Goal: Task Accomplishment & Management: Complete application form

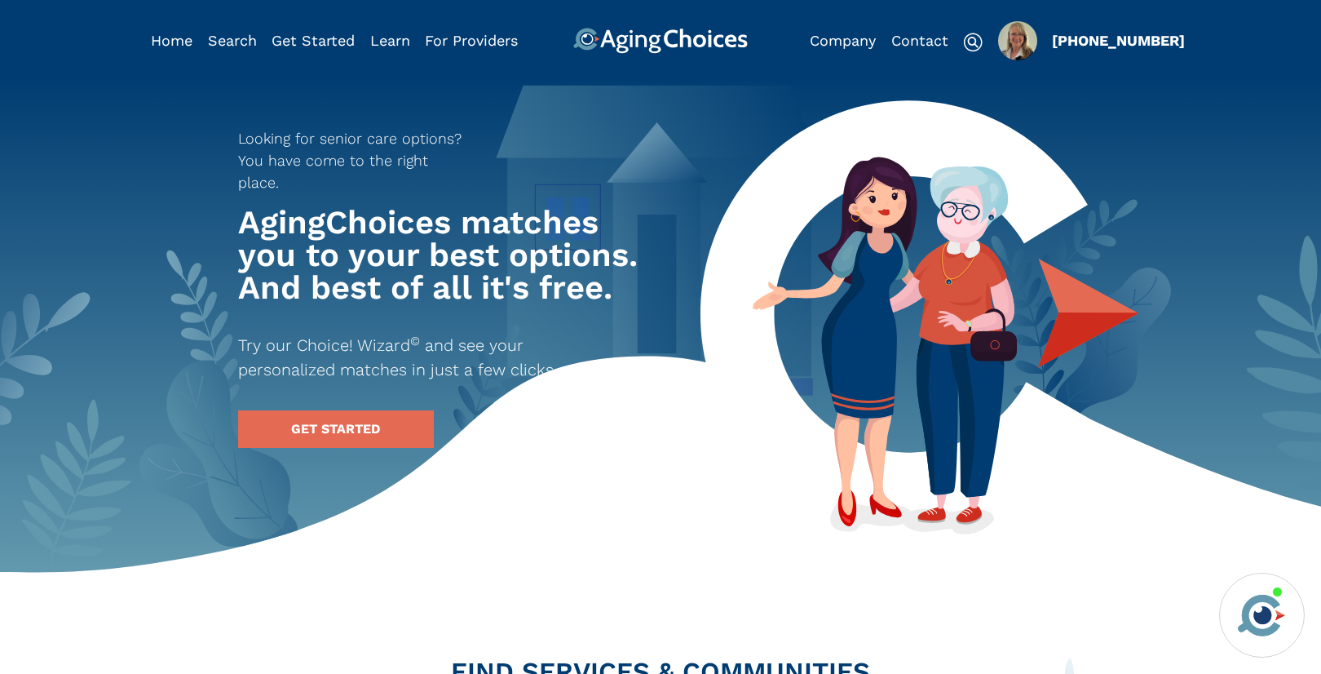
click at [1022, 41] on img "Popover trigger" at bounding box center [1017, 40] width 39 height 39
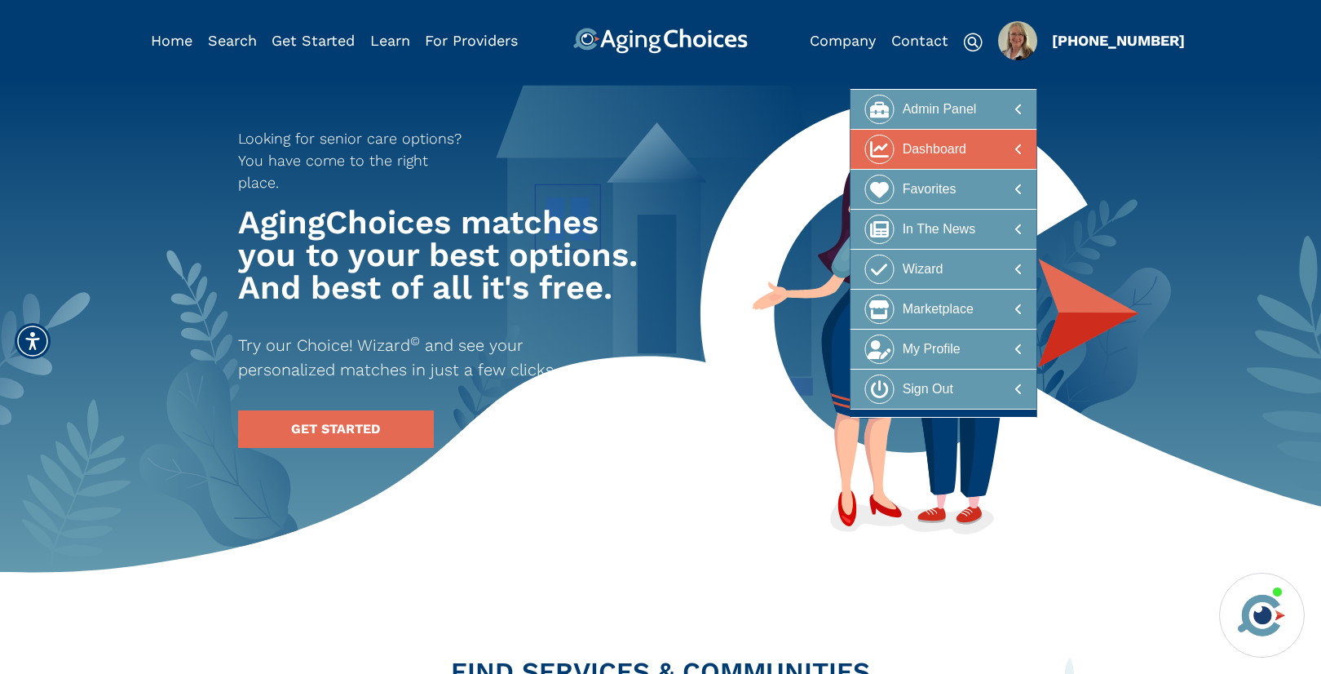
click at [924, 148] on div "Dashboard" at bounding box center [935, 150] width 64 height 30
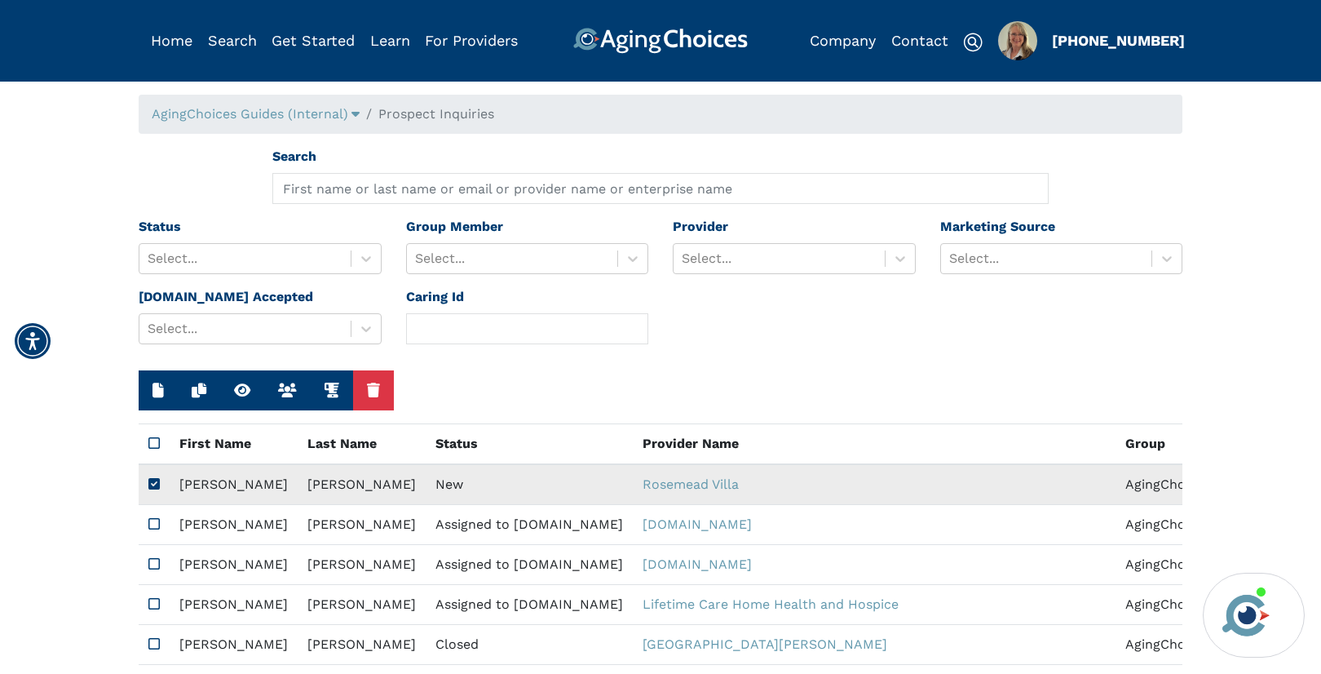
click at [427, 494] on td "New" at bounding box center [529, 484] width 207 height 41
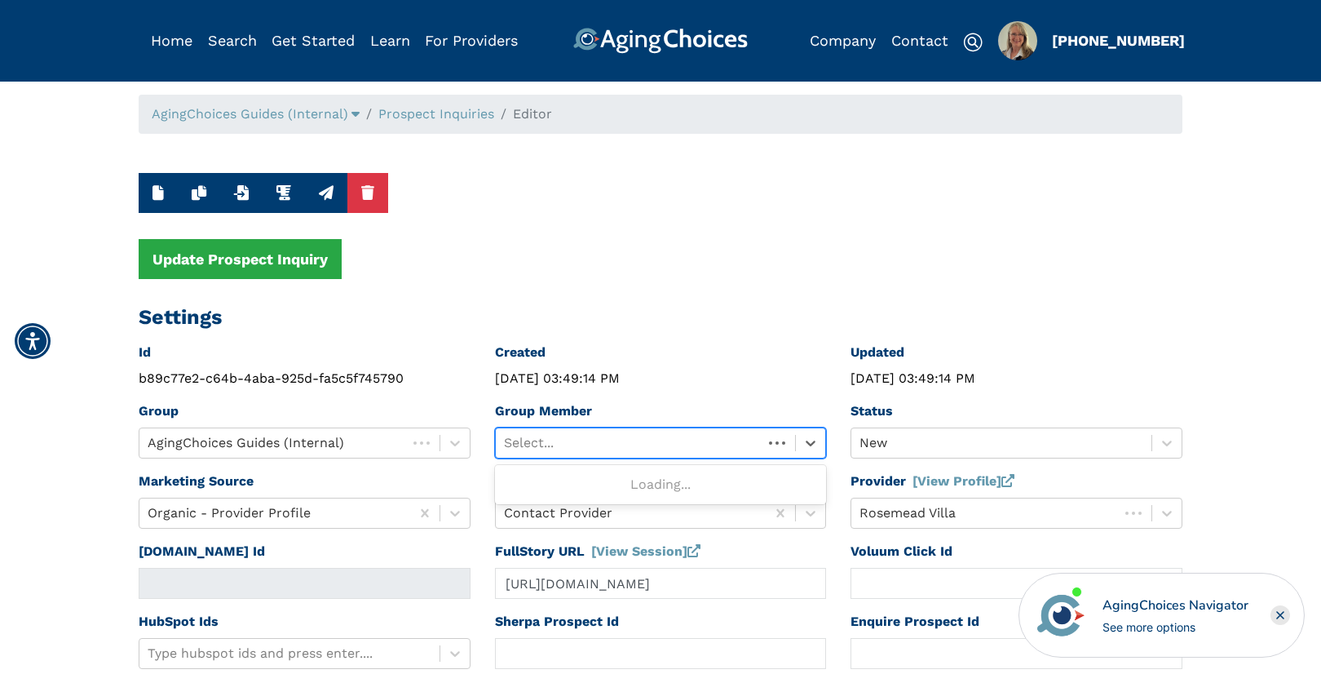
click at [542, 436] on div at bounding box center [629, 442] width 251 height 23
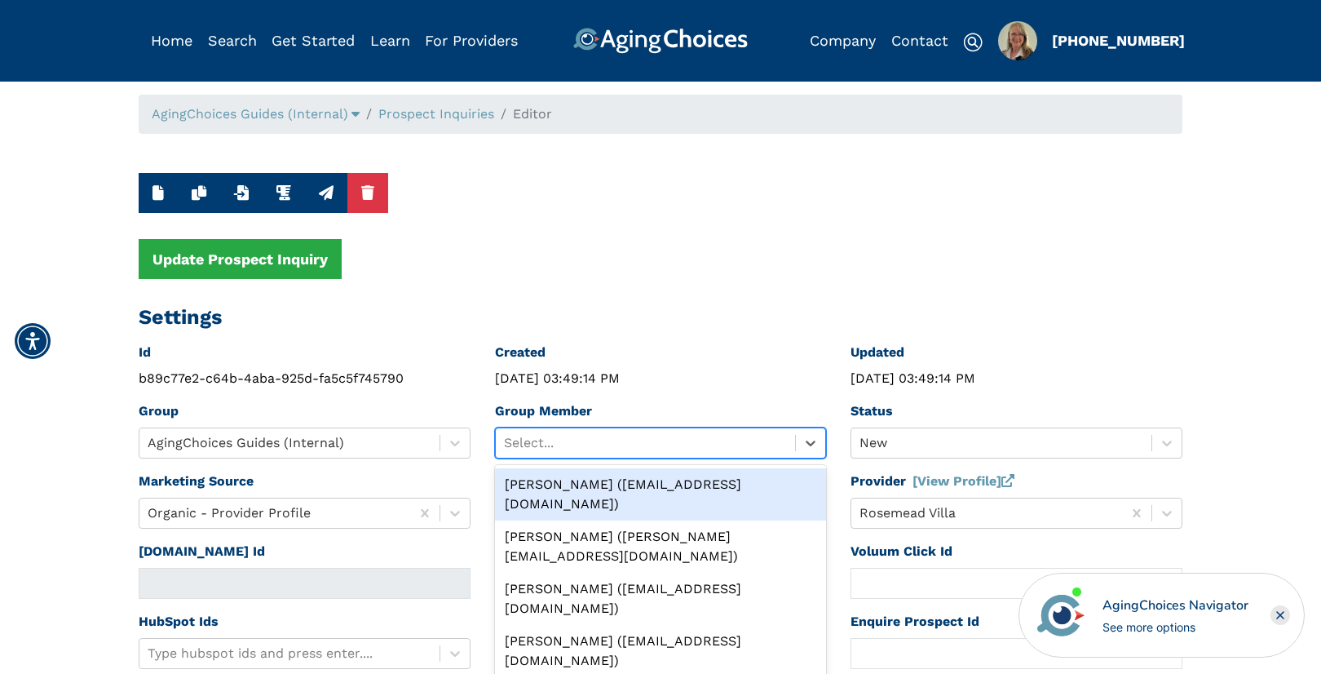
click at [597, 480] on div "[PERSON_NAME] ([EMAIL_ADDRESS][DOMAIN_NAME])" at bounding box center [661, 494] width 332 height 52
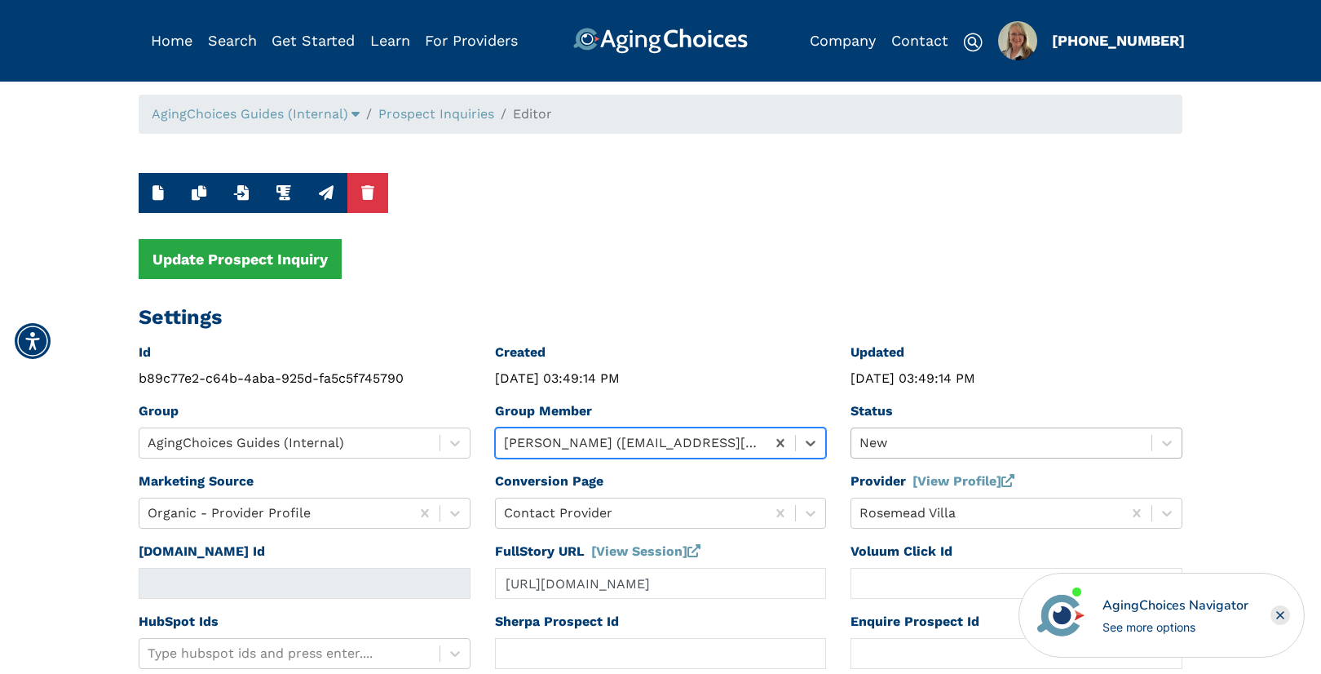
click at [930, 444] on div "New" at bounding box center [1017, 442] width 332 height 31
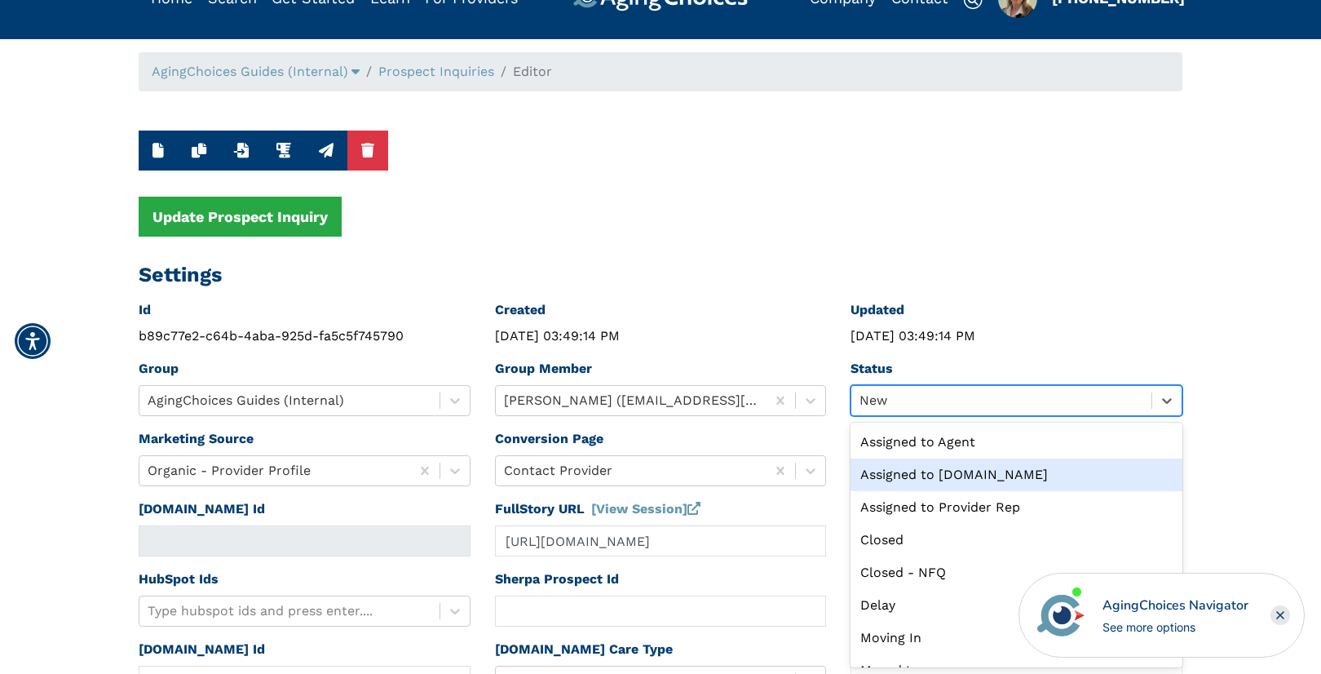
click at [949, 471] on div "Assigned to [DOMAIN_NAME]" at bounding box center [1017, 474] width 332 height 33
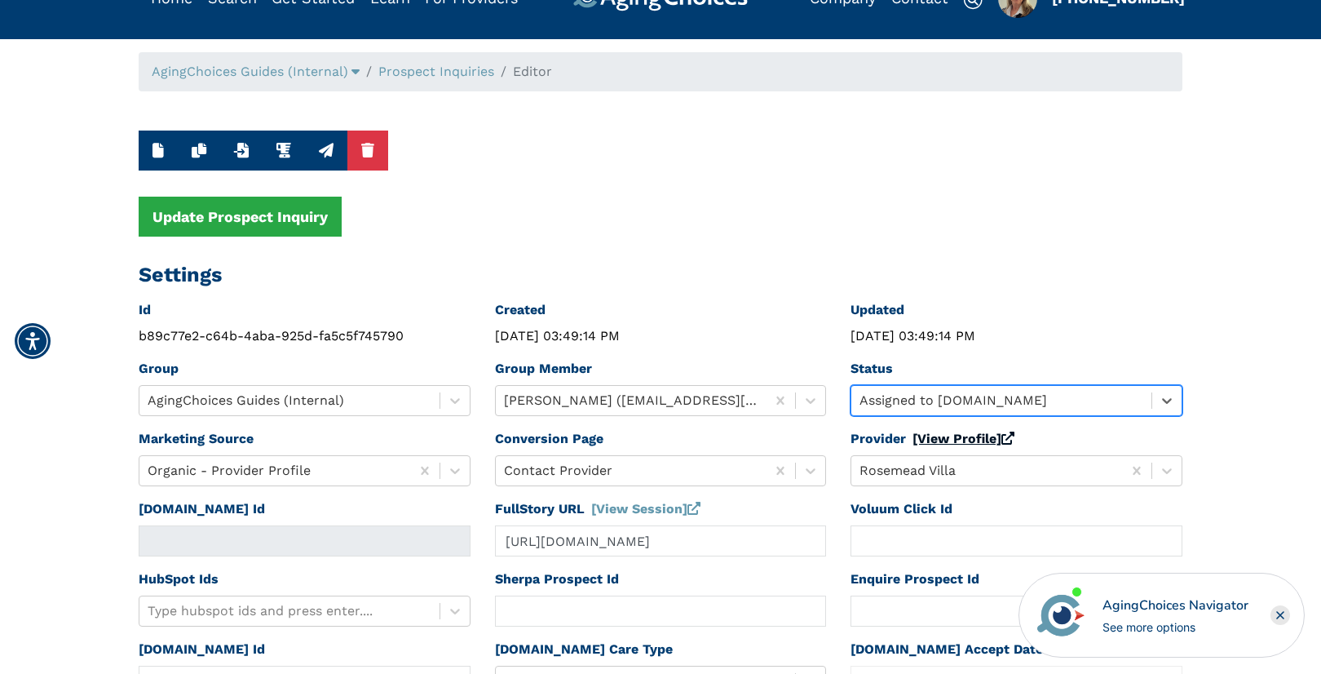
click at [949, 434] on link "[View Profile]" at bounding box center [964, 438] width 102 height 15
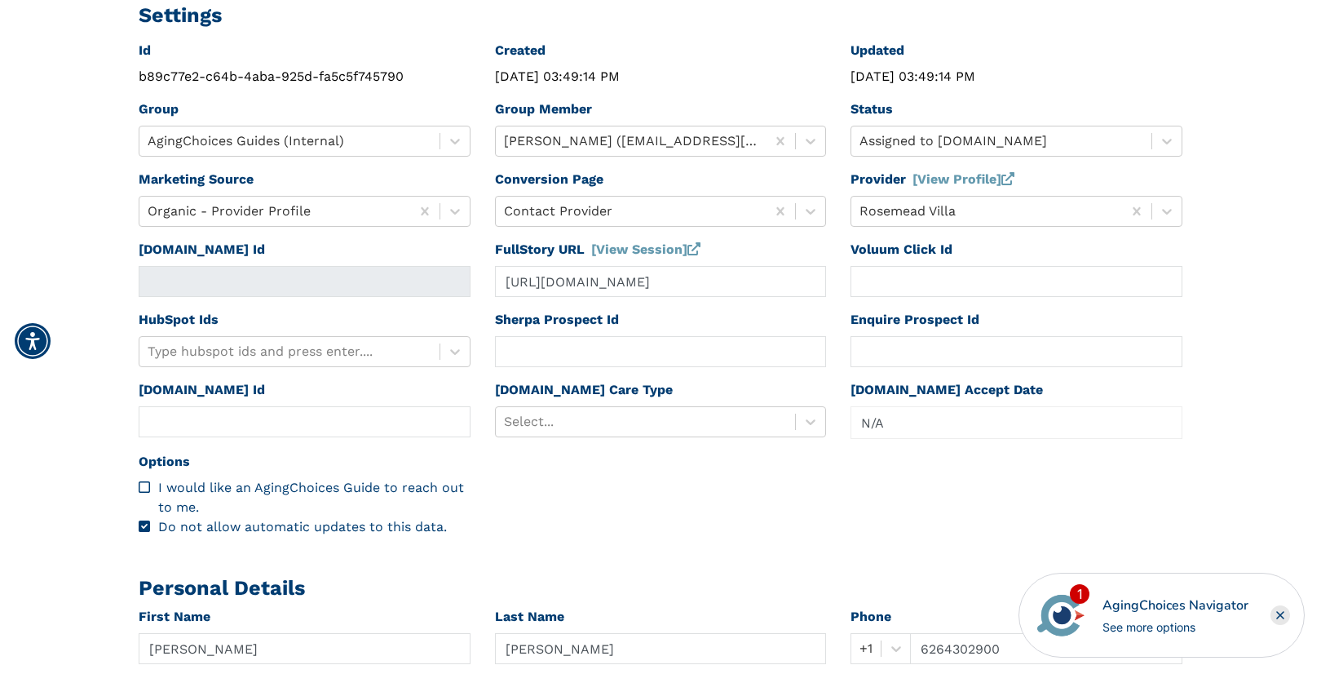
scroll to position [474, 0]
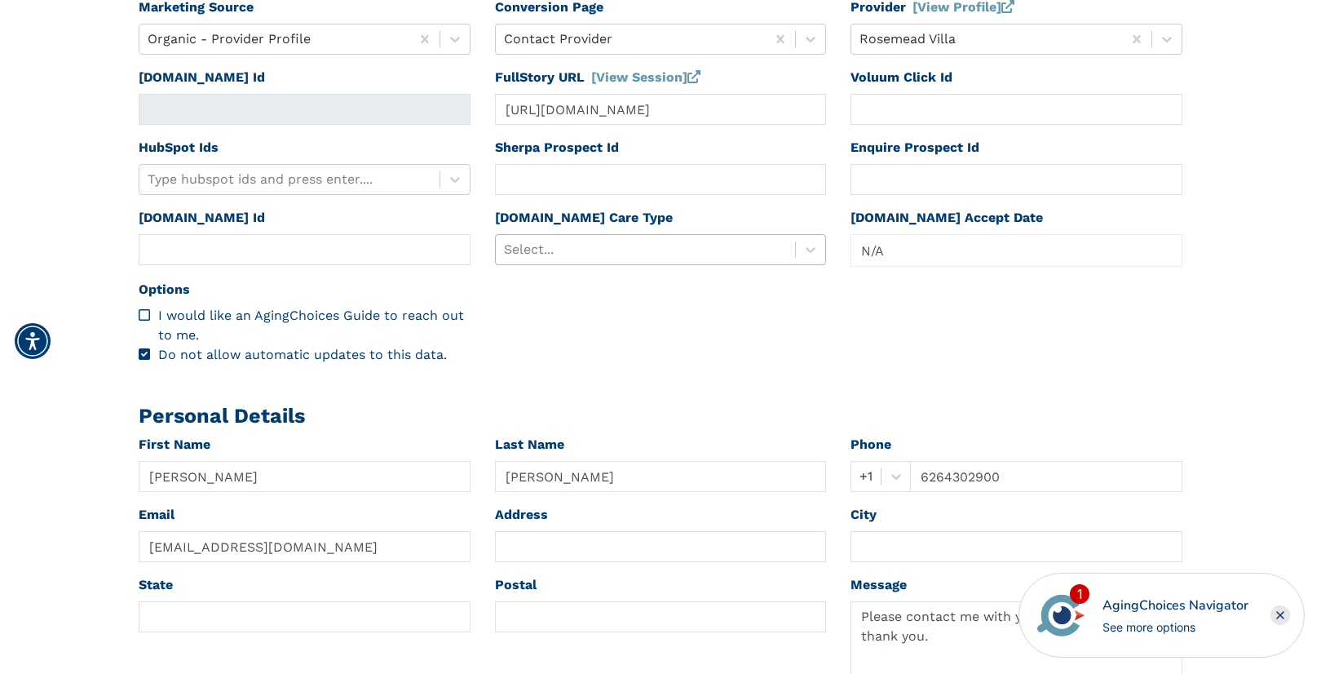
click at [591, 248] on div at bounding box center [646, 249] width 284 height 23
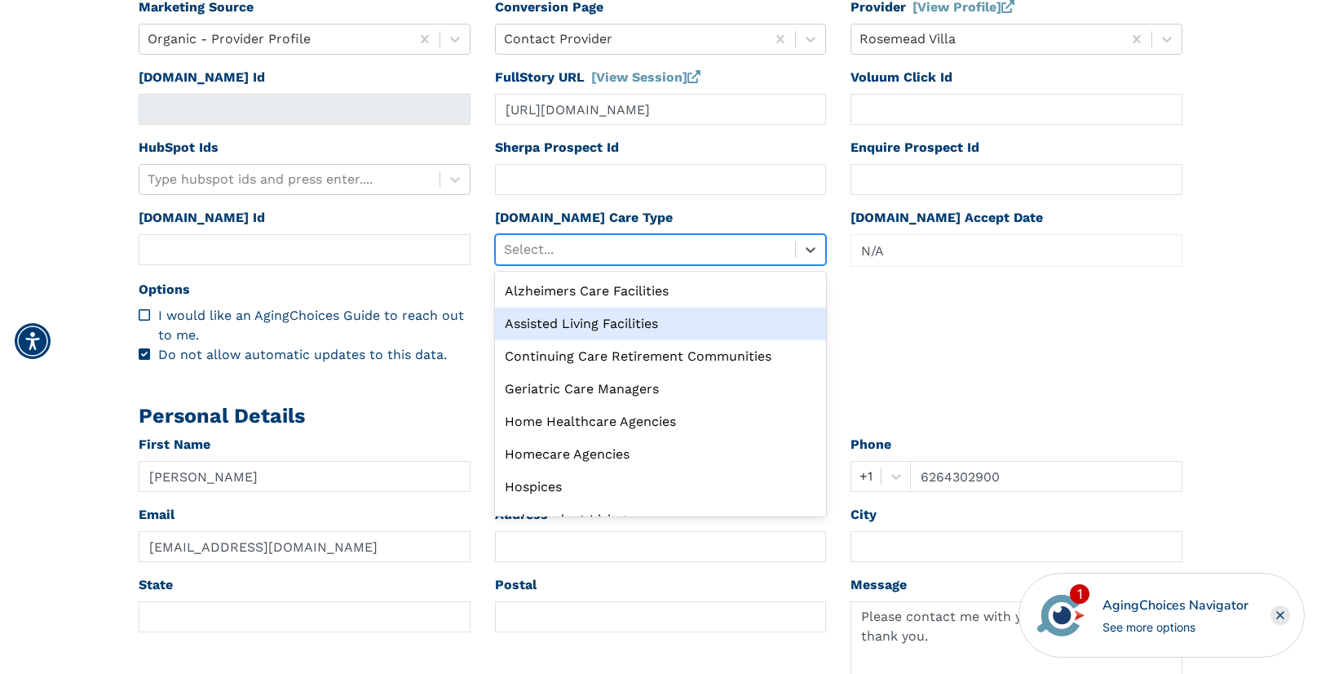
click at [615, 324] on div "Assisted Living Facilities" at bounding box center [661, 323] width 332 height 33
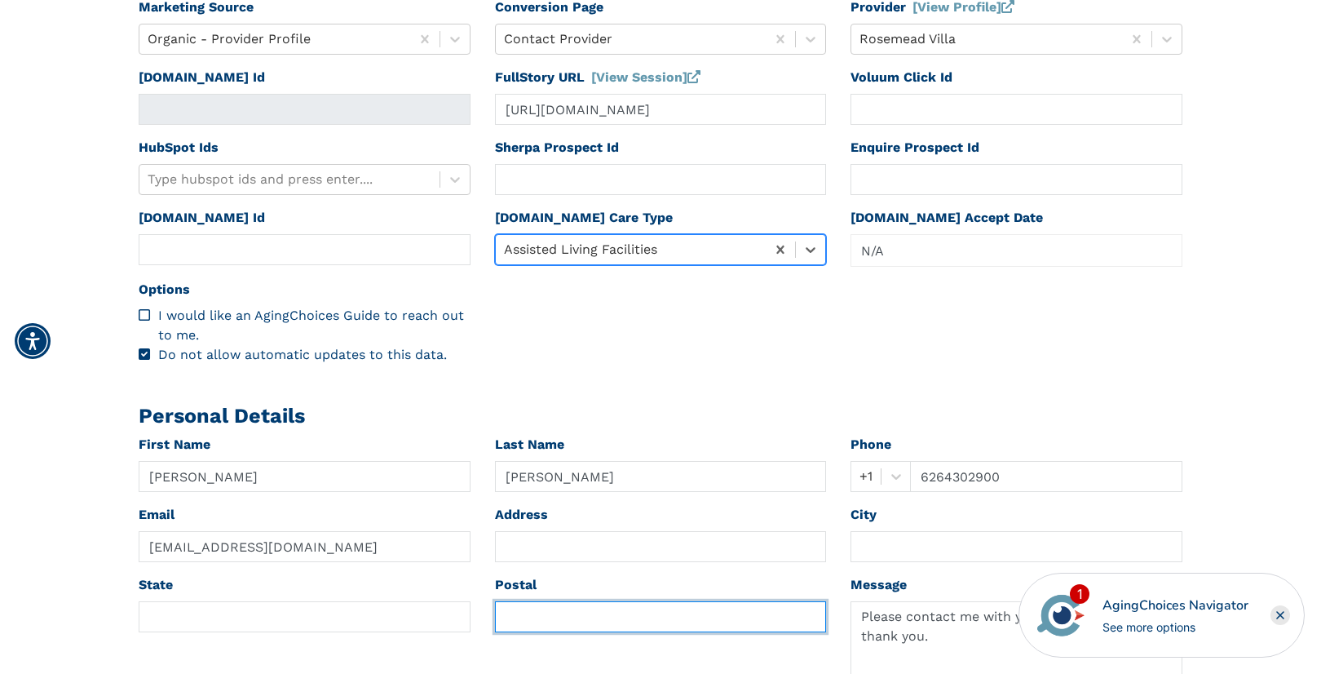
click at [577, 615] on input "text" at bounding box center [661, 616] width 332 height 31
paste input "91770"
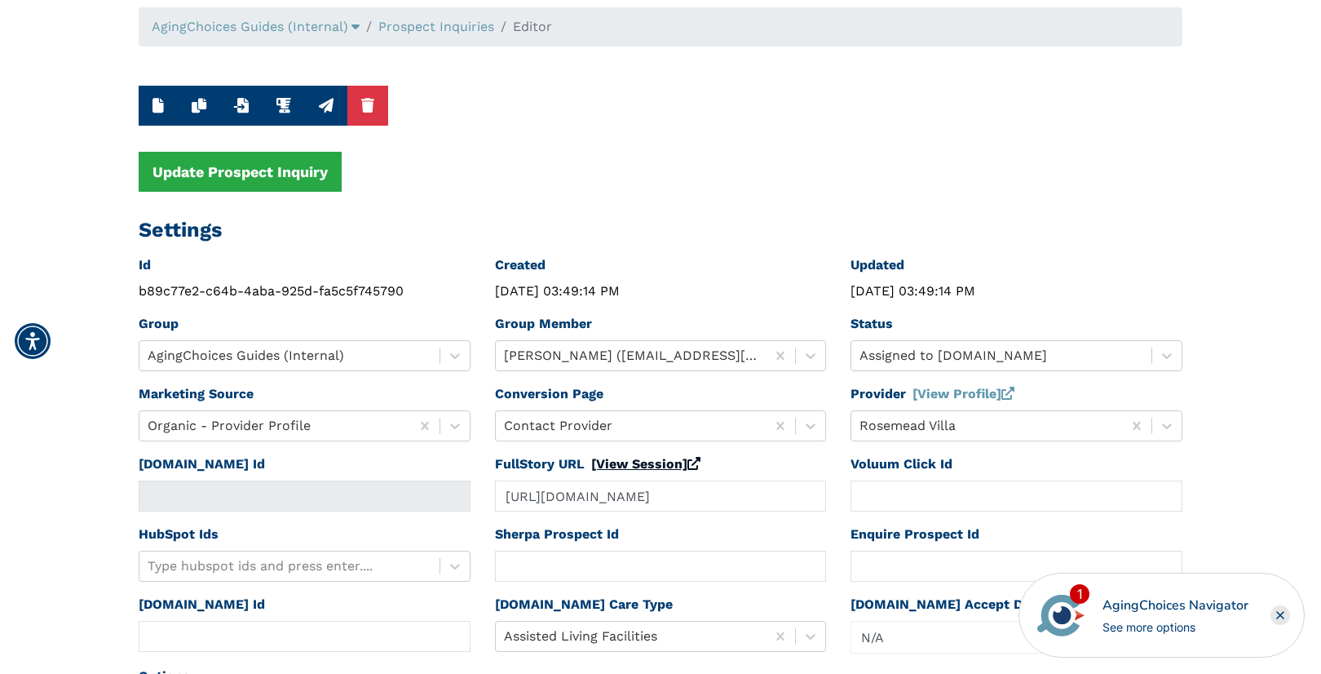
scroll to position [0, 0]
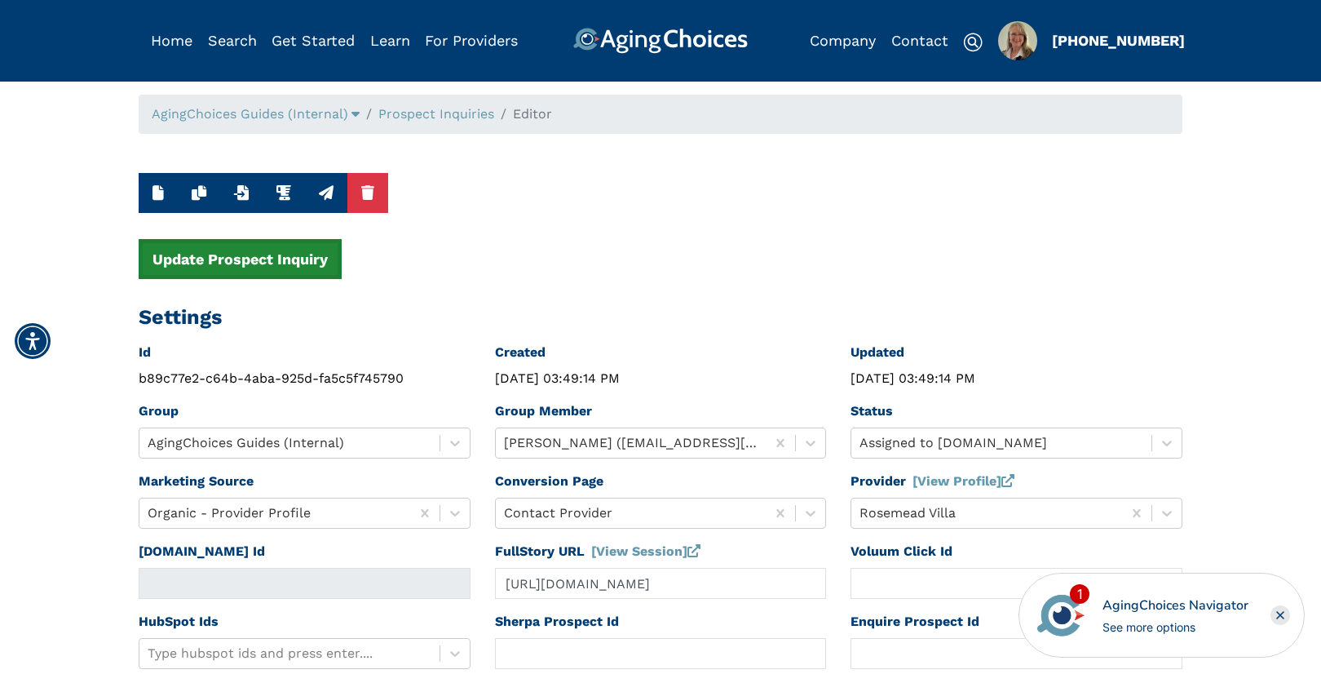
type input "91770"
click at [279, 250] on button "Update Prospect Inquiry" at bounding box center [240, 259] width 203 height 40
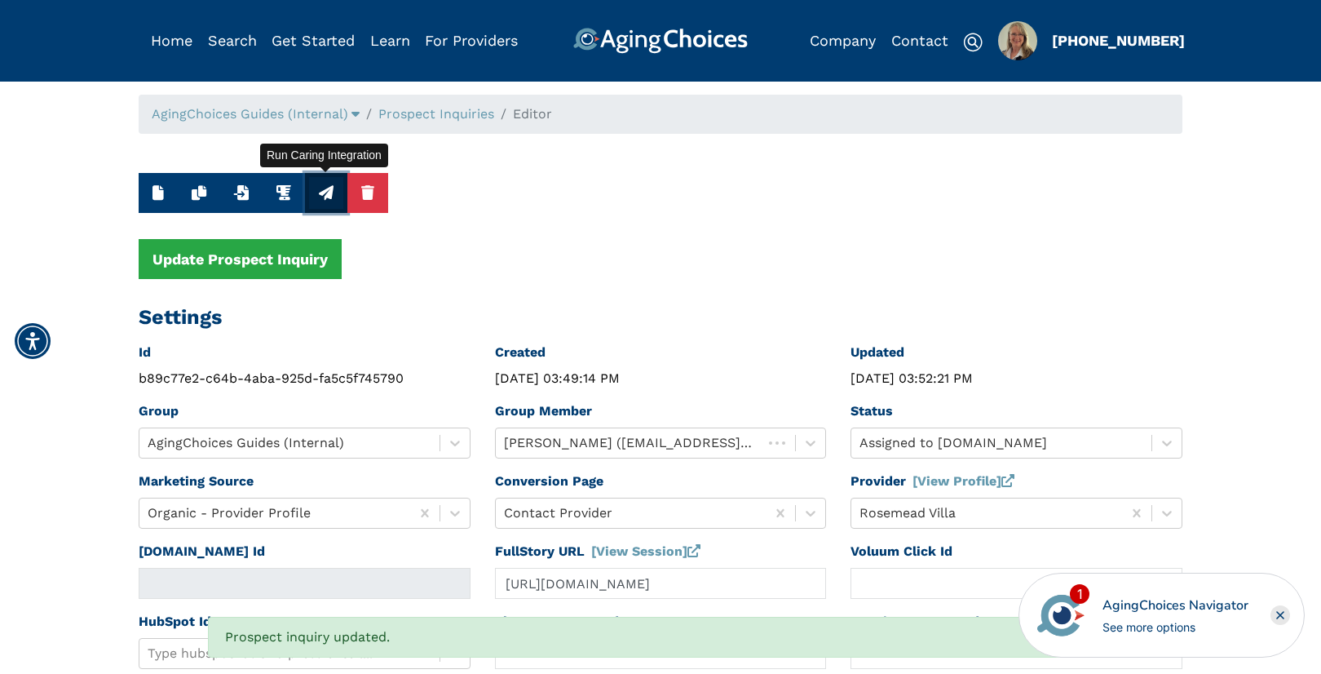
click at [323, 193] on icon "button" at bounding box center [326, 192] width 15 height 15
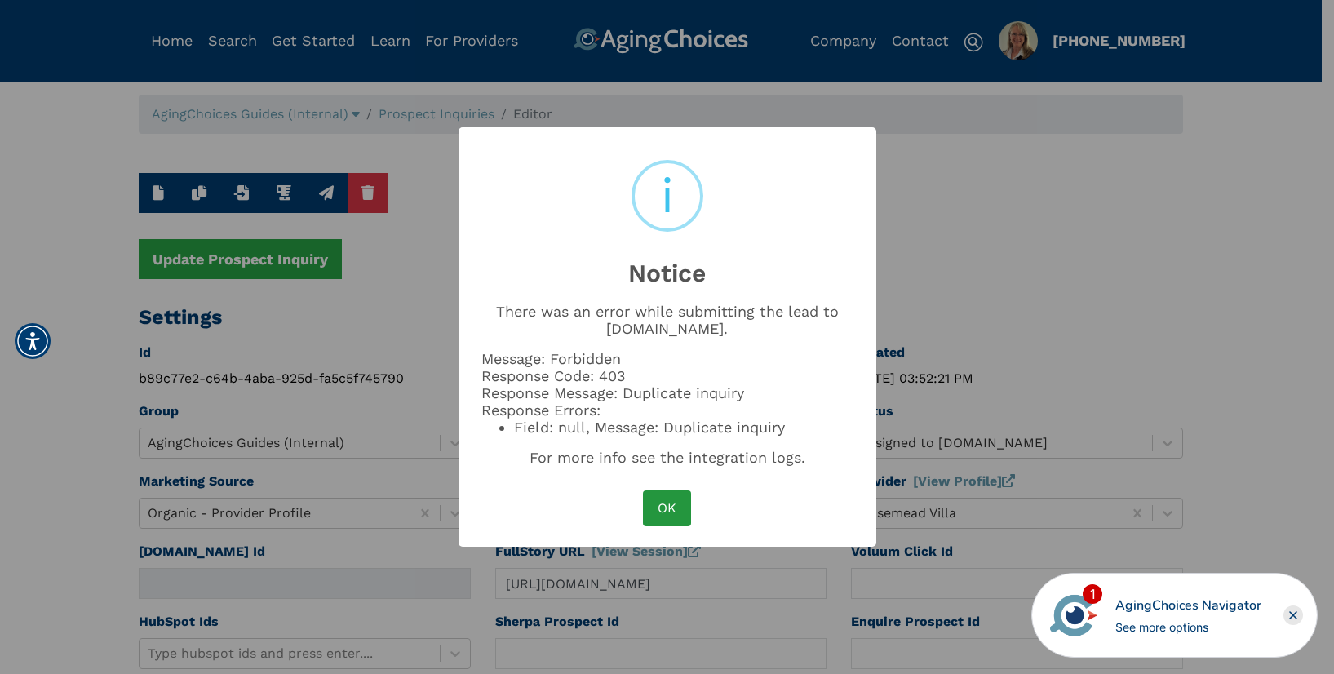
click at [663, 512] on button "OK" at bounding box center [666, 508] width 47 height 36
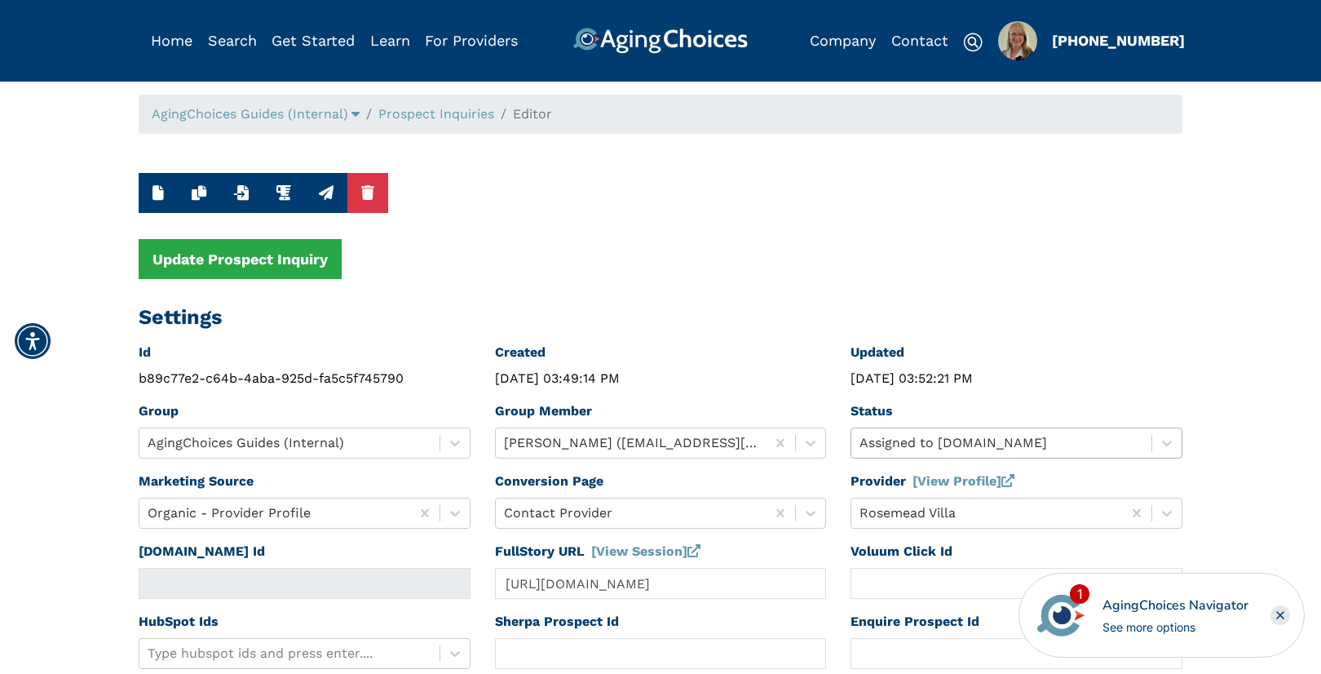
click at [889, 440] on div "Status Assigned to Caring.com" at bounding box center [1016, 436] width 356 height 70
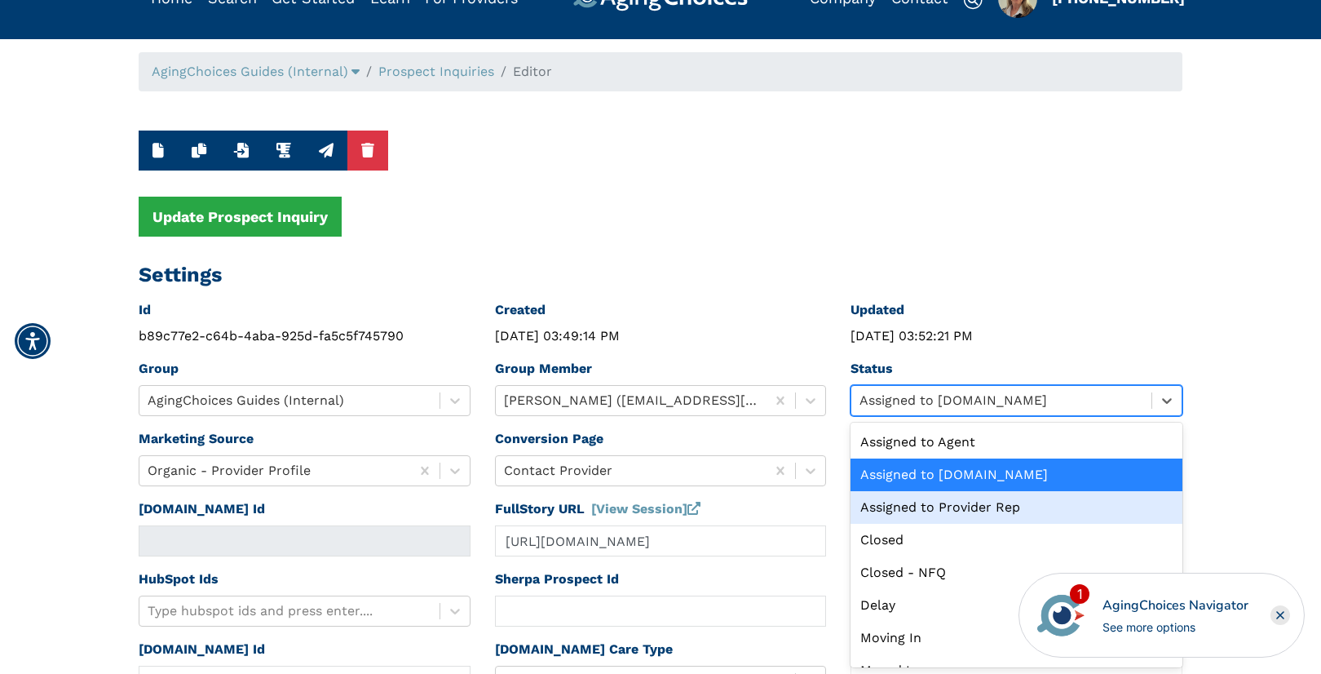
scroll to position [186, 0]
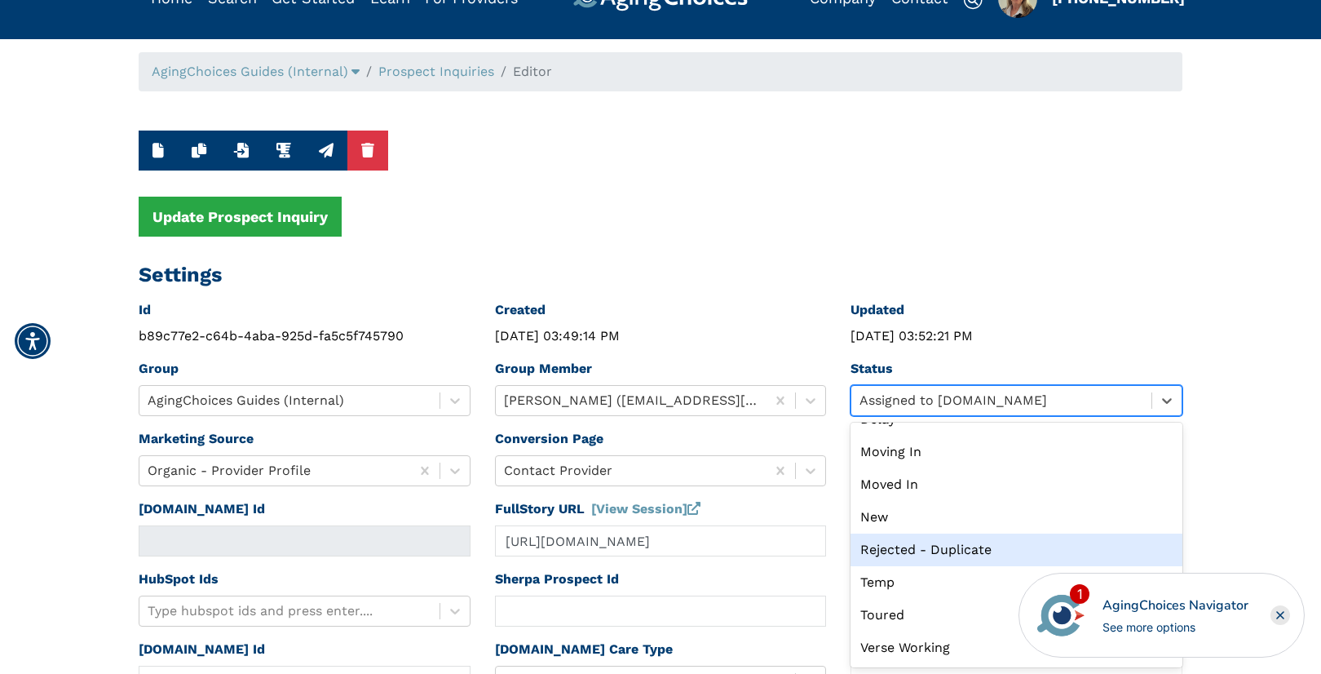
click at [909, 550] on div "Rejected - Duplicate" at bounding box center [1017, 549] width 332 height 33
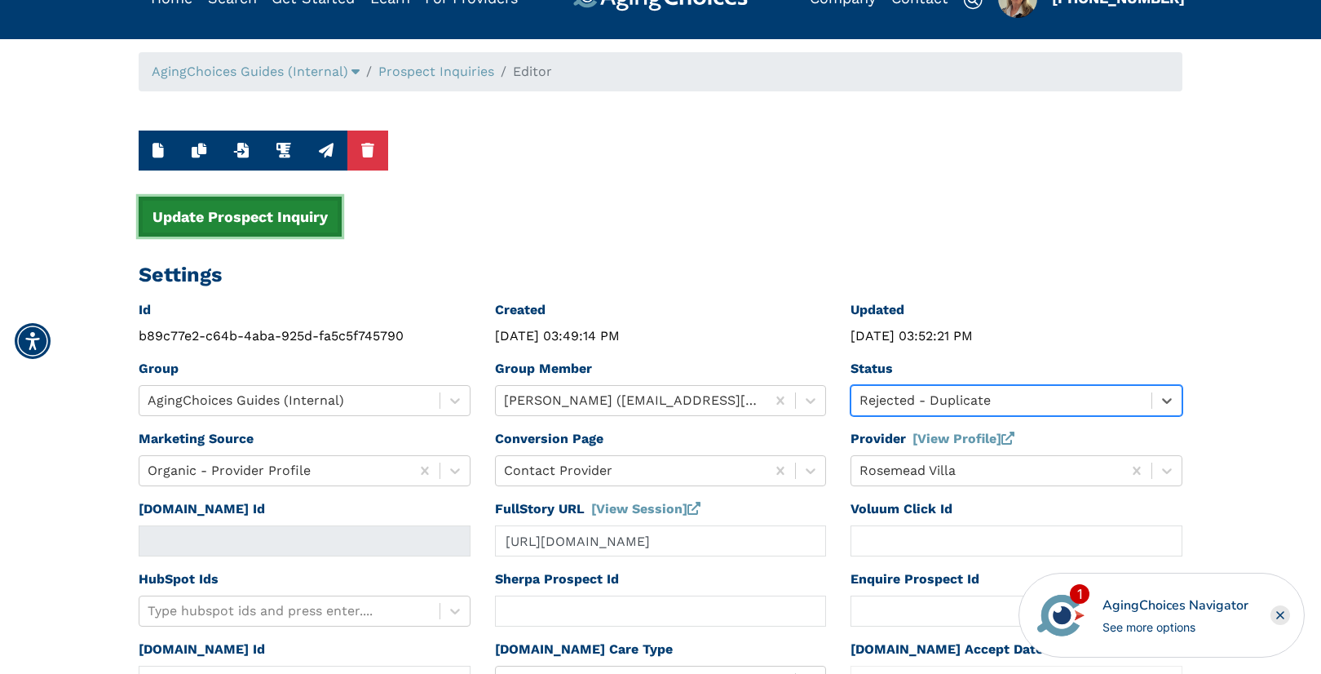
click at [255, 218] on button "Update Prospect Inquiry" at bounding box center [240, 217] width 203 height 40
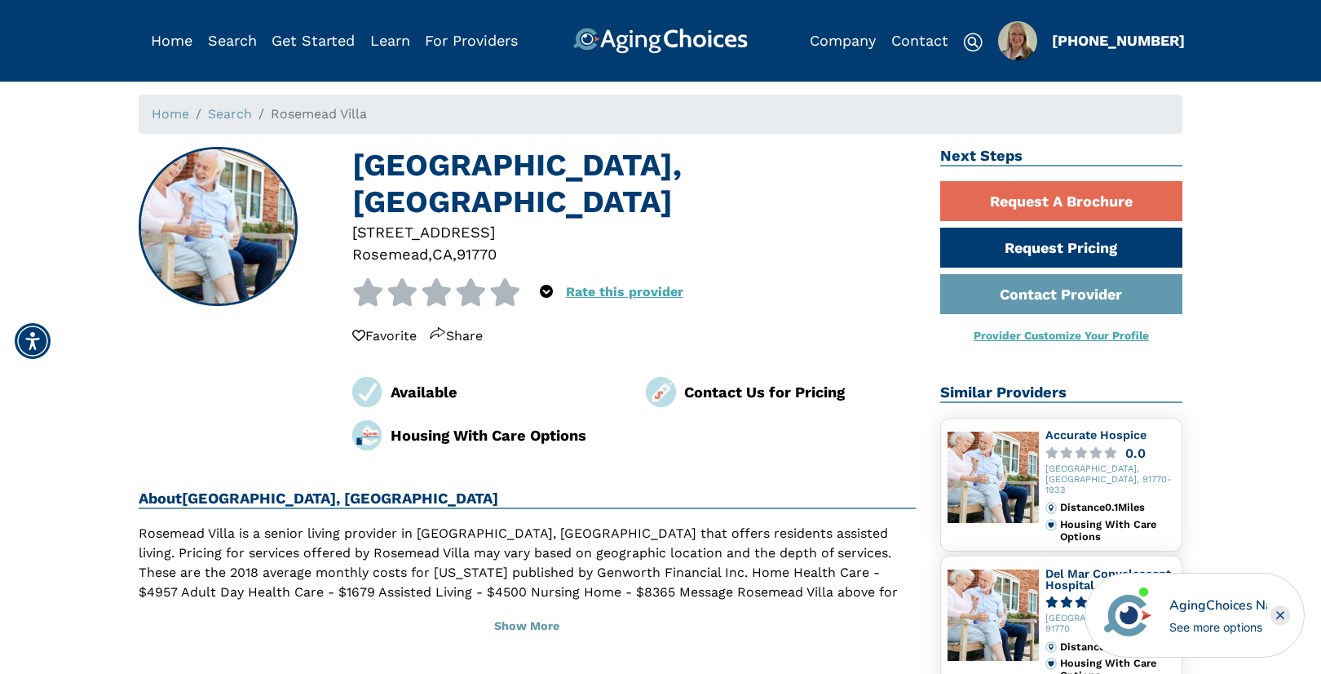
click at [488, 243] on div "91770" at bounding box center [477, 254] width 40 height 22
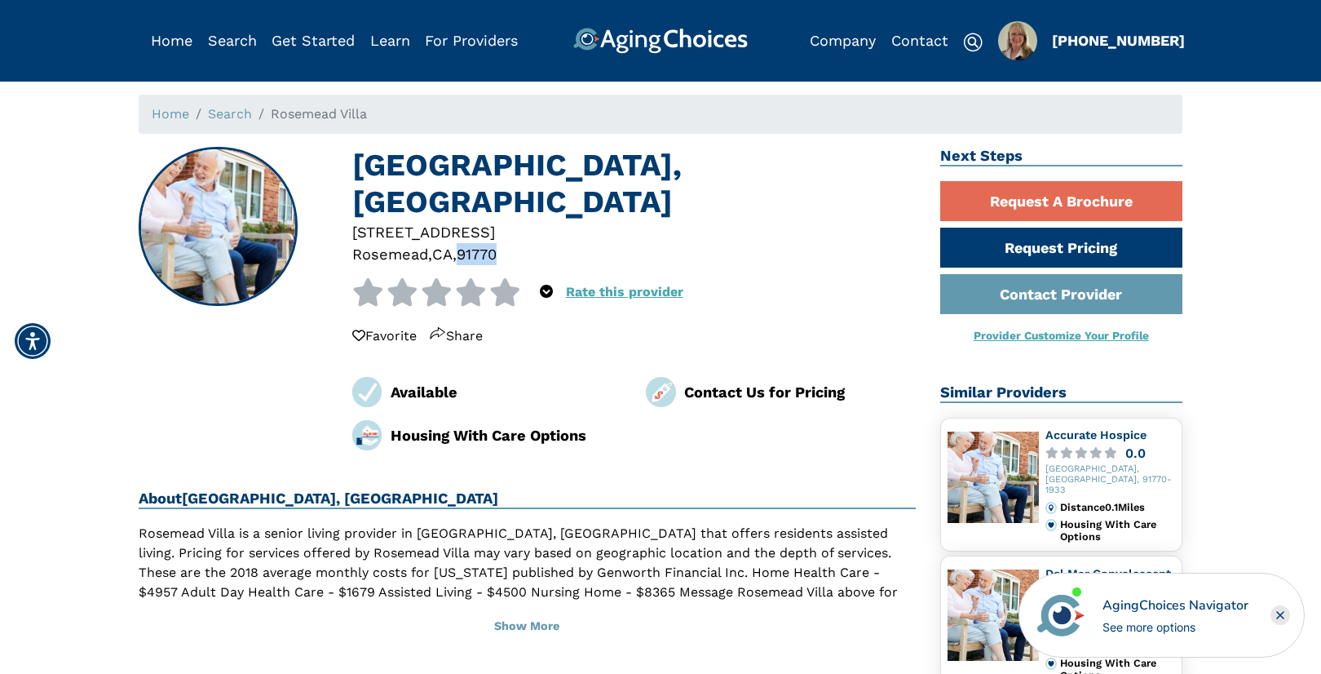
copy div "91770"
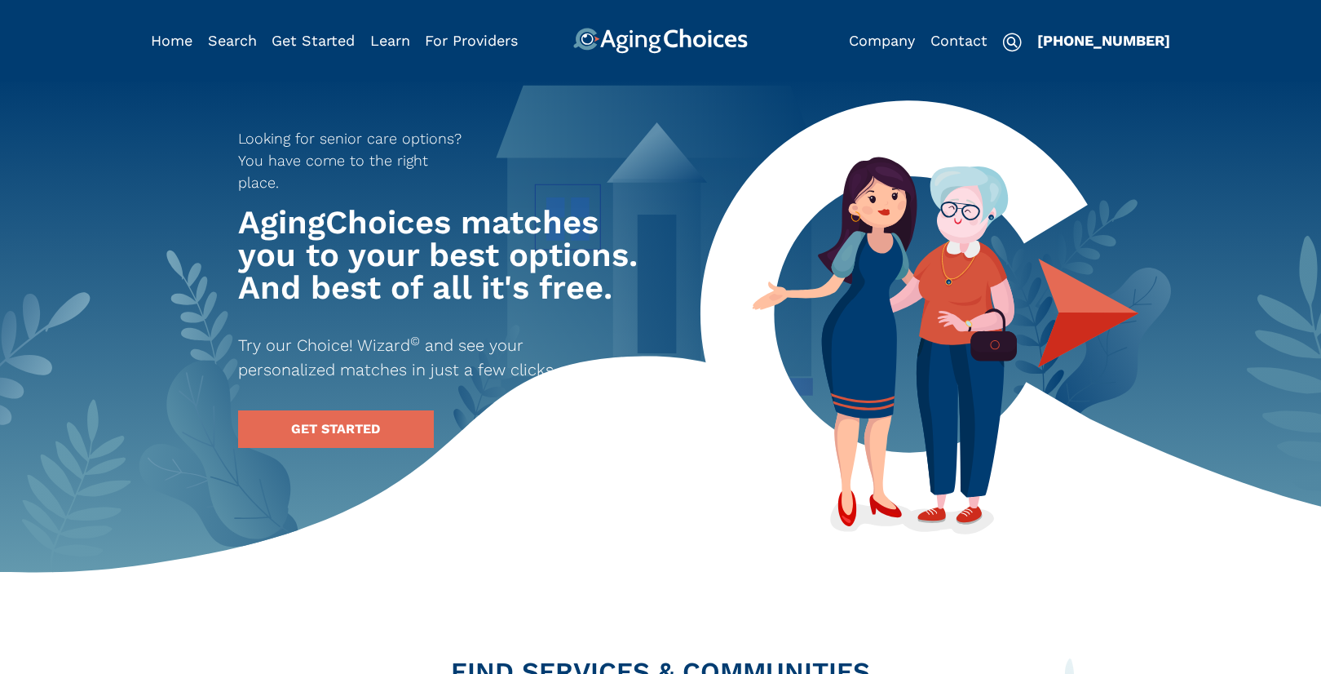
type input "[PERSON_NAME]"
type input "[EMAIL_ADDRESS][DOMAIN_NAME]"
click at [1020, 48] on img "Popover trigger" at bounding box center [1017, 40] width 39 height 39
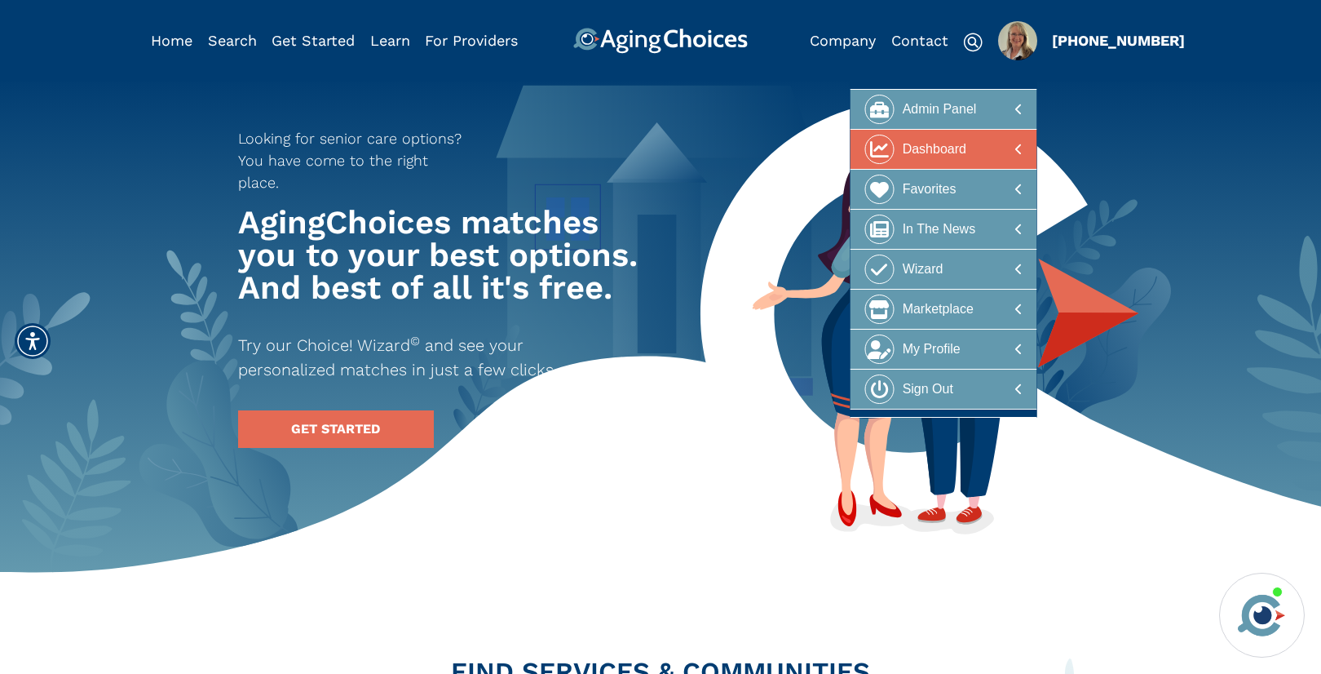
click at [955, 158] on div "Dashboard" at bounding box center [935, 150] width 64 height 30
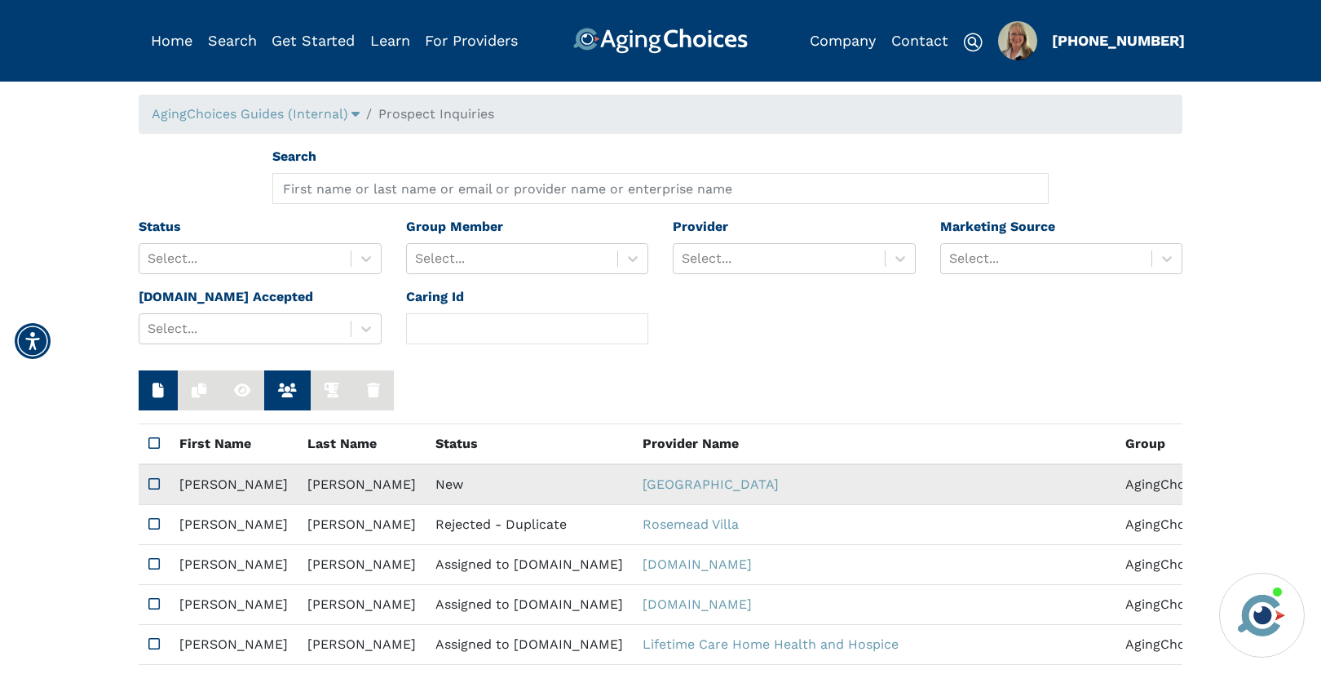
click at [426, 484] on td "New" at bounding box center [529, 484] width 207 height 41
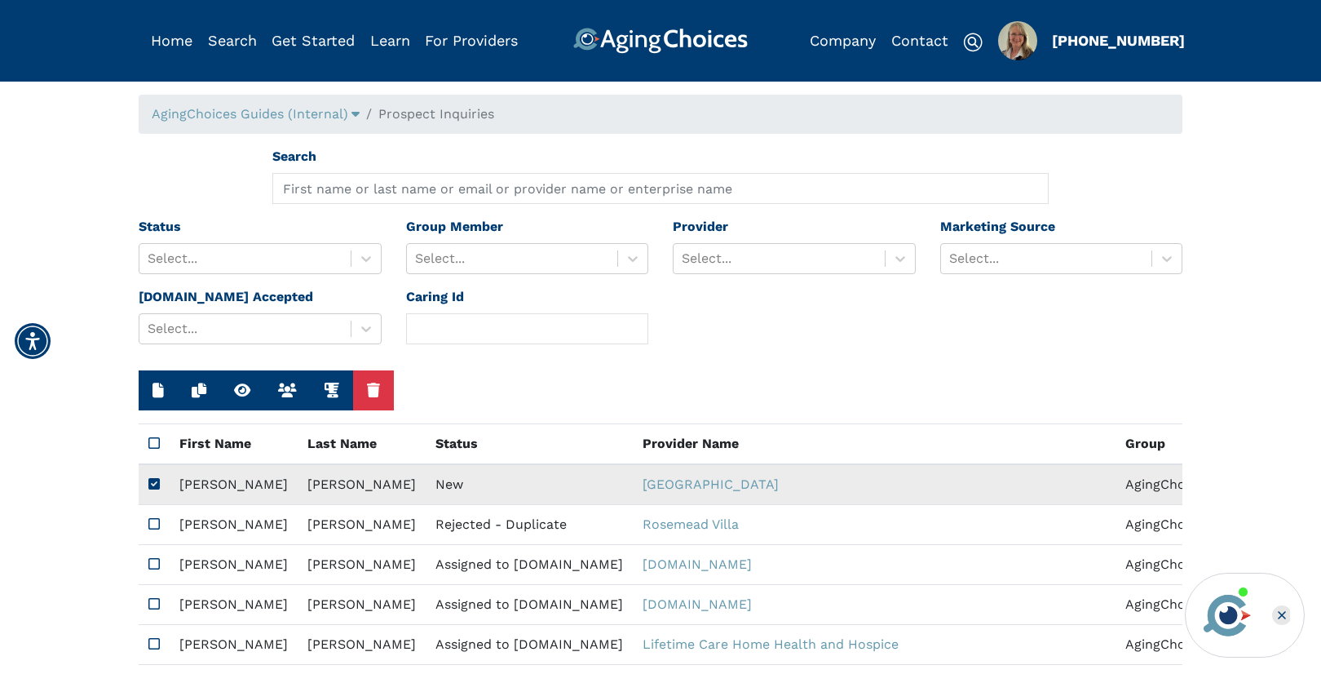
click at [426, 484] on td "New" at bounding box center [529, 484] width 207 height 41
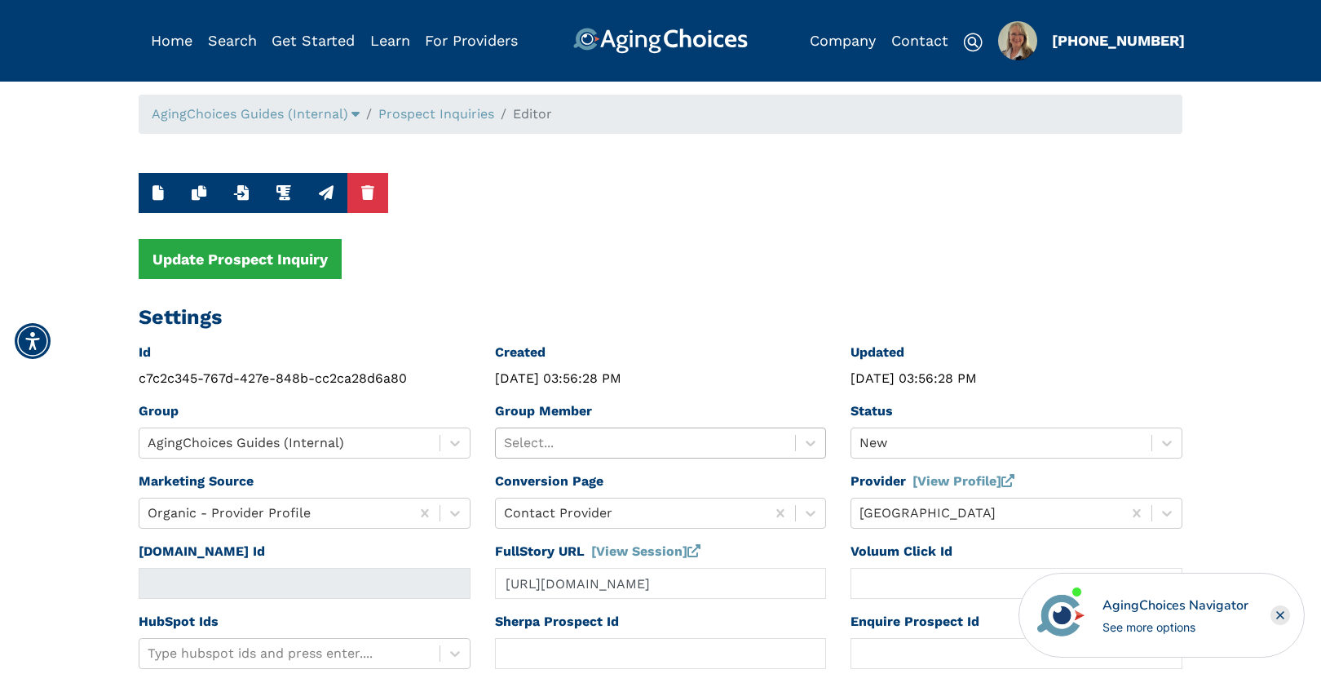
click at [597, 449] on div at bounding box center [646, 442] width 284 height 23
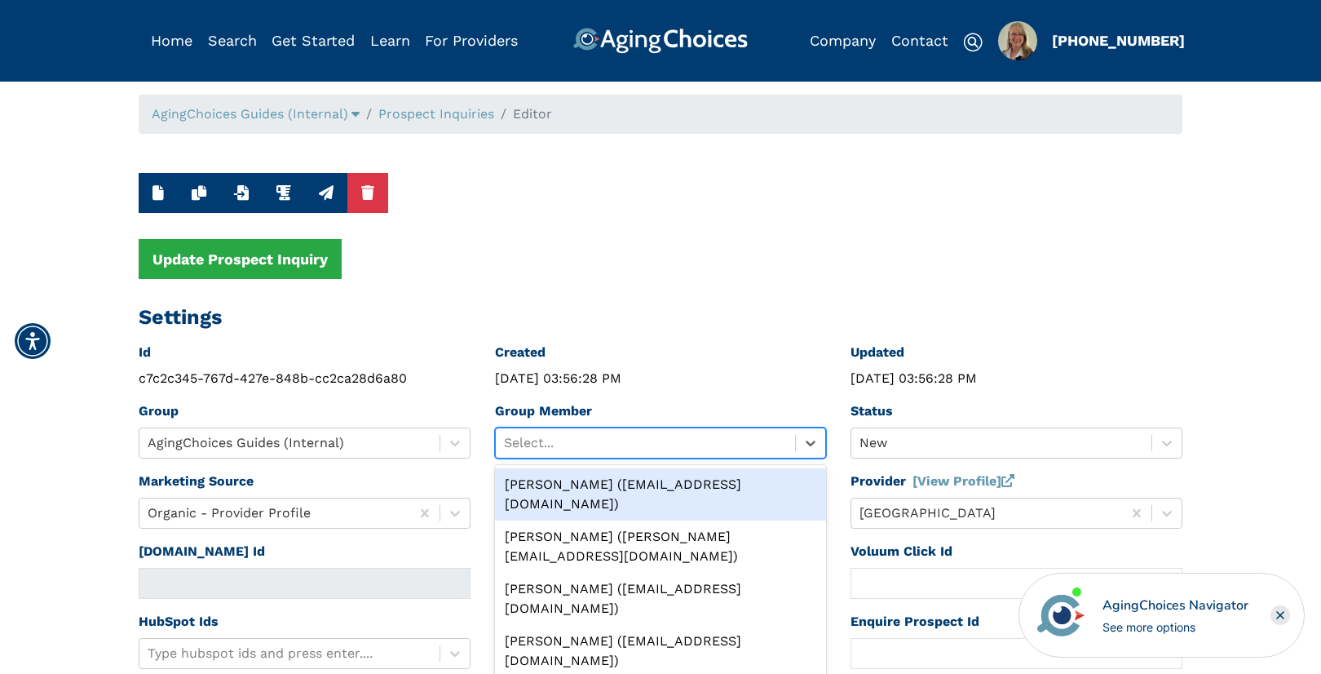
click at [604, 487] on div "[PERSON_NAME] ([EMAIL_ADDRESS][DOMAIN_NAME])" at bounding box center [661, 494] width 332 height 52
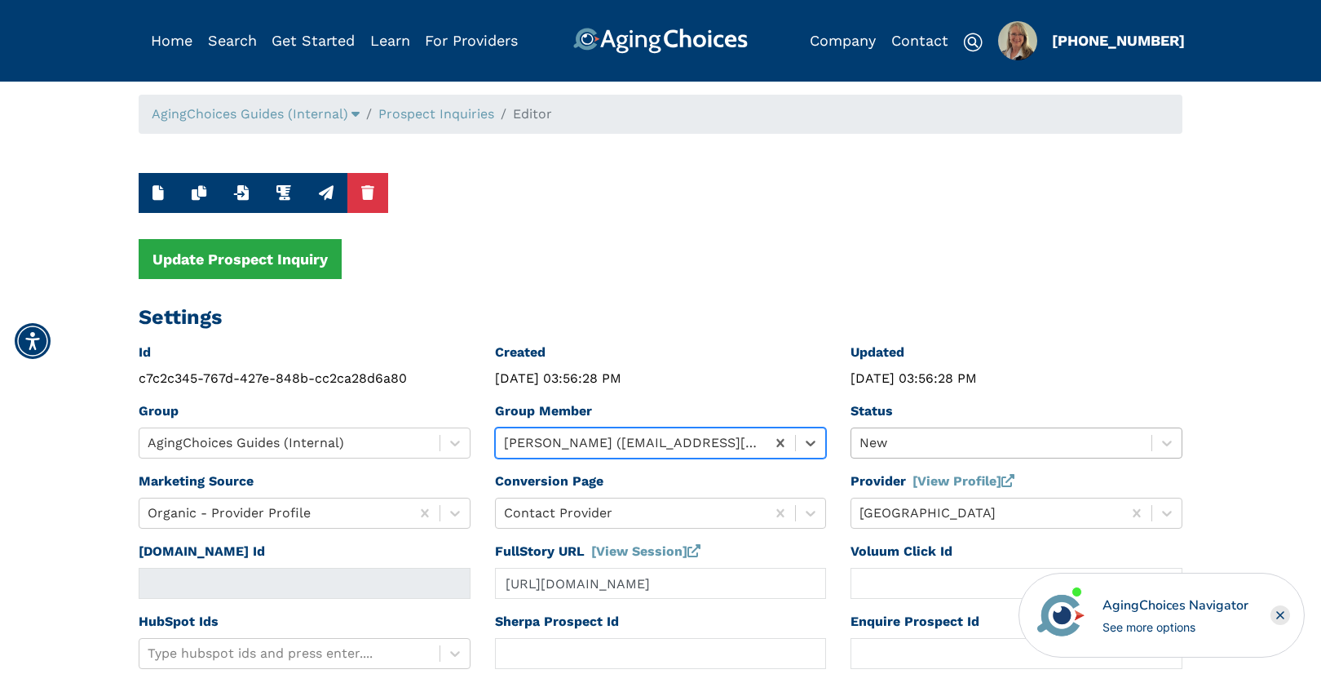
click at [887, 443] on div "New" at bounding box center [1017, 442] width 332 height 31
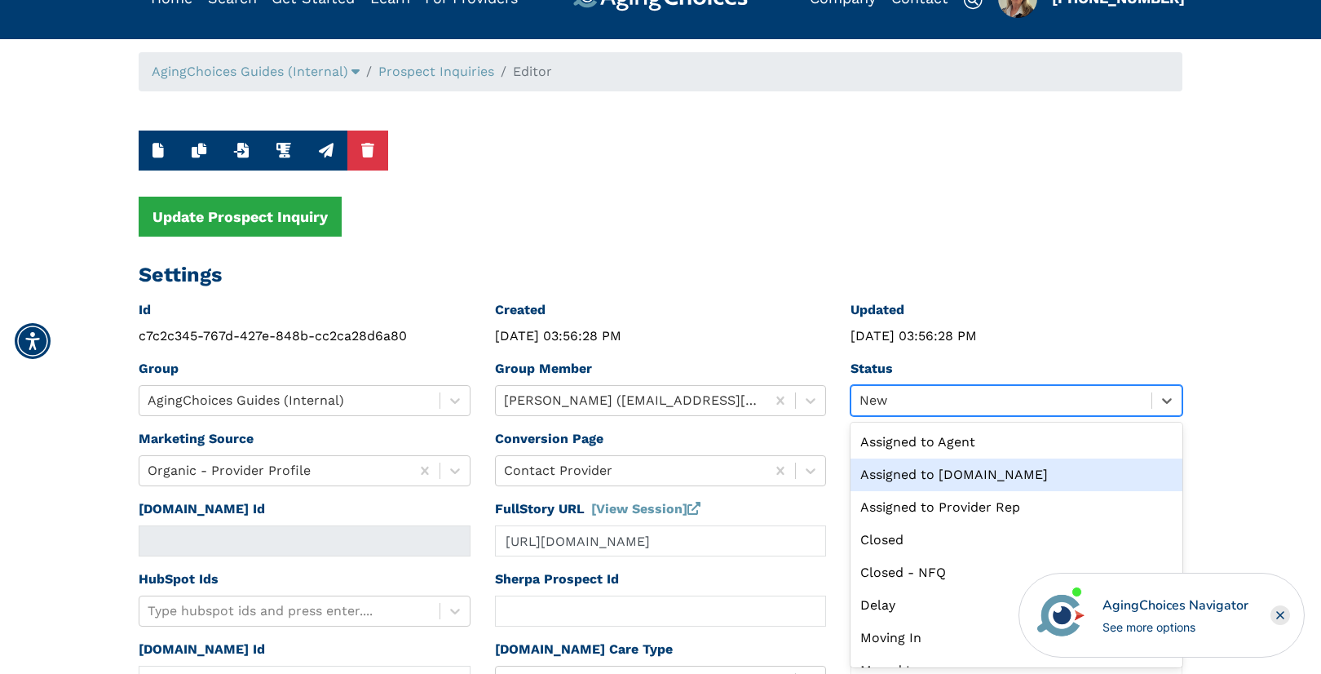
click at [969, 472] on div "Assigned to [DOMAIN_NAME]" at bounding box center [1017, 474] width 332 height 33
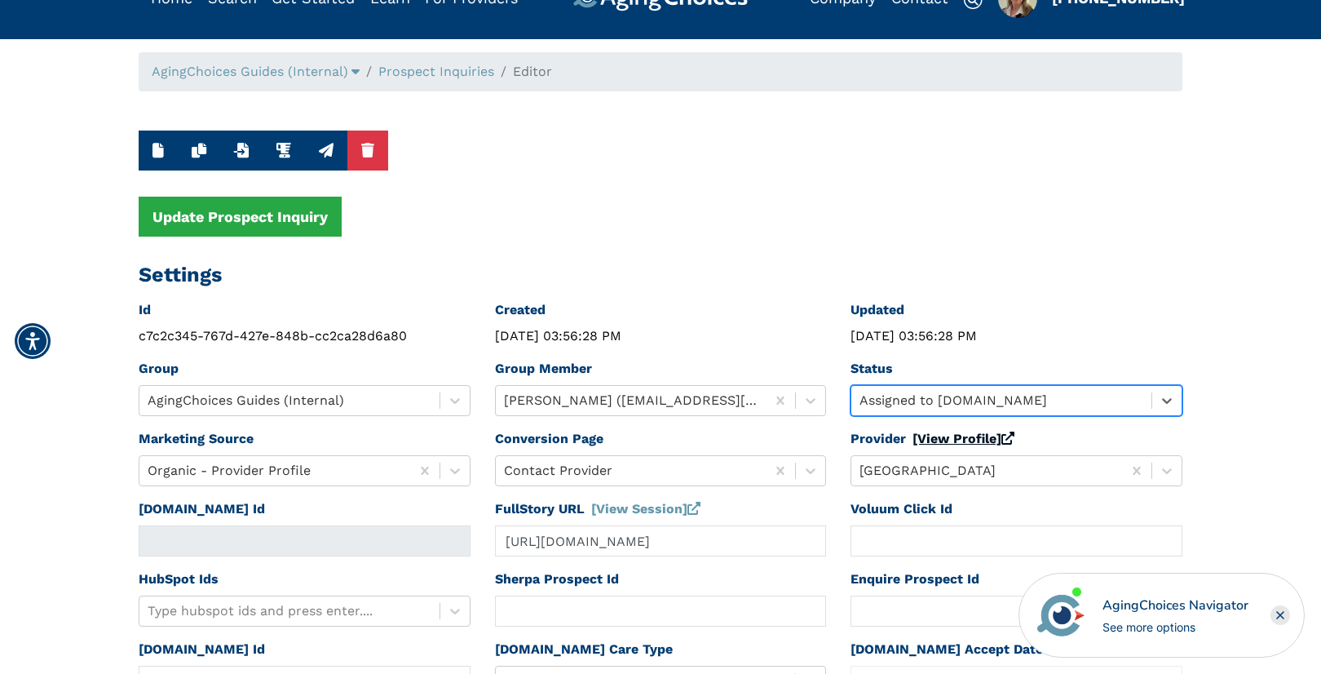
click at [964, 440] on link "[View Profile]" at bounding box center [964, 438] width 102 height 15
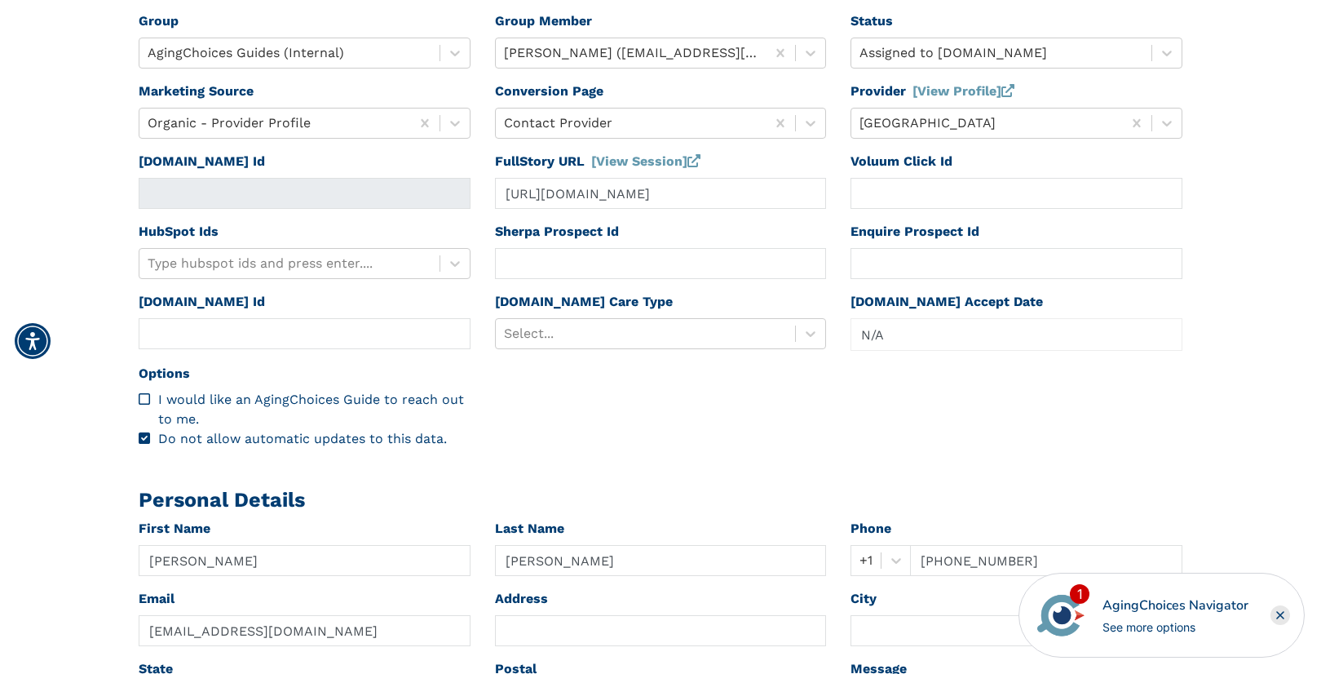
scroll to position [392, 0]
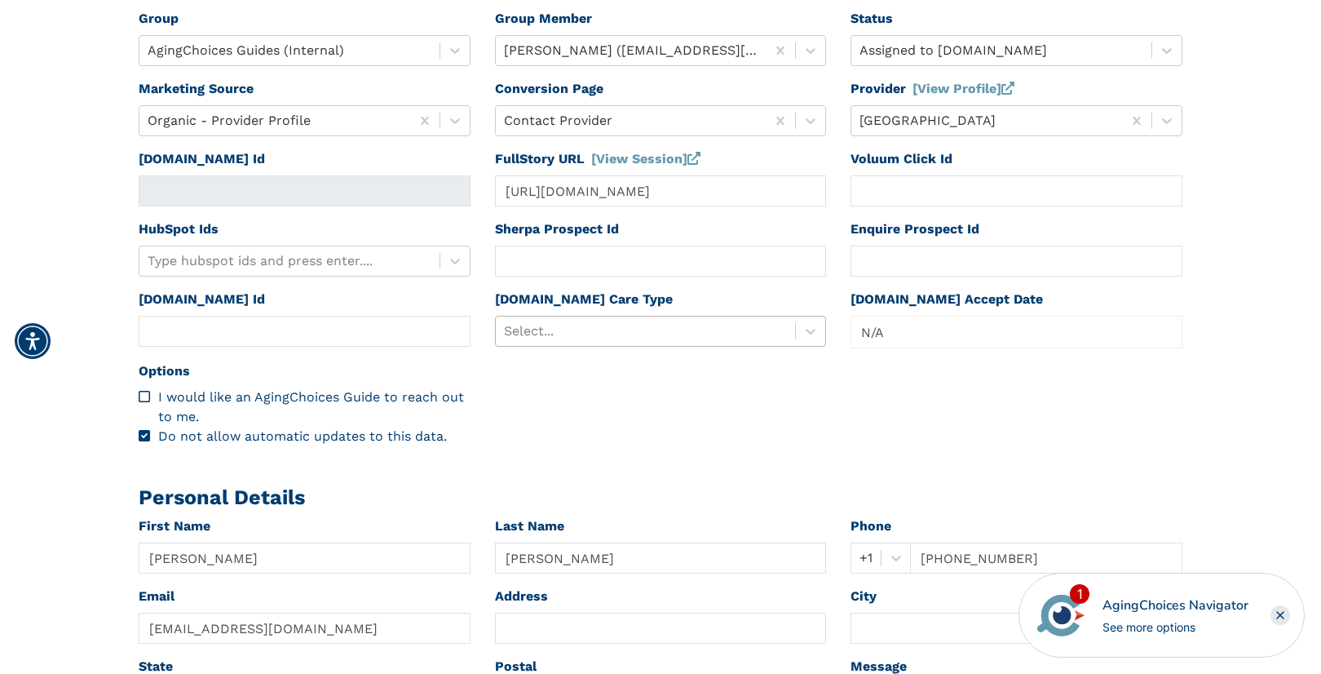
click at [613, 329] on div at bounding box center [646, 331] width 284 height 23
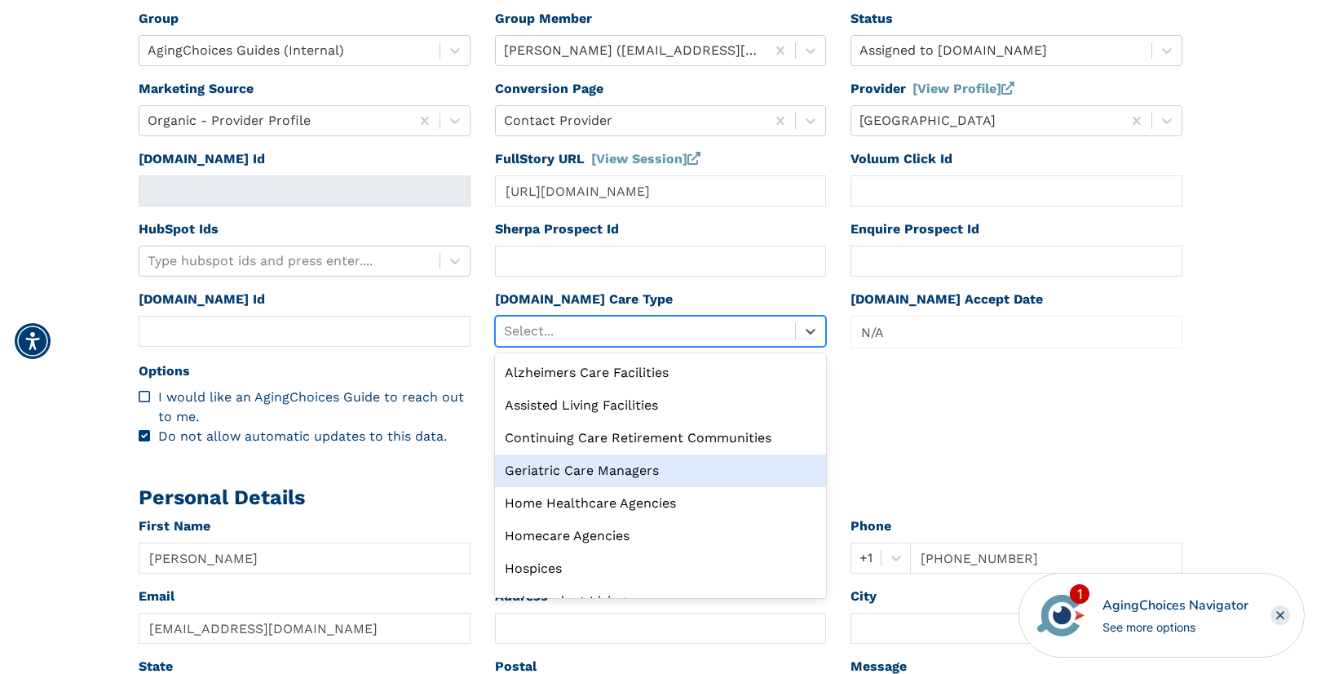
scroll to position [55, 0]
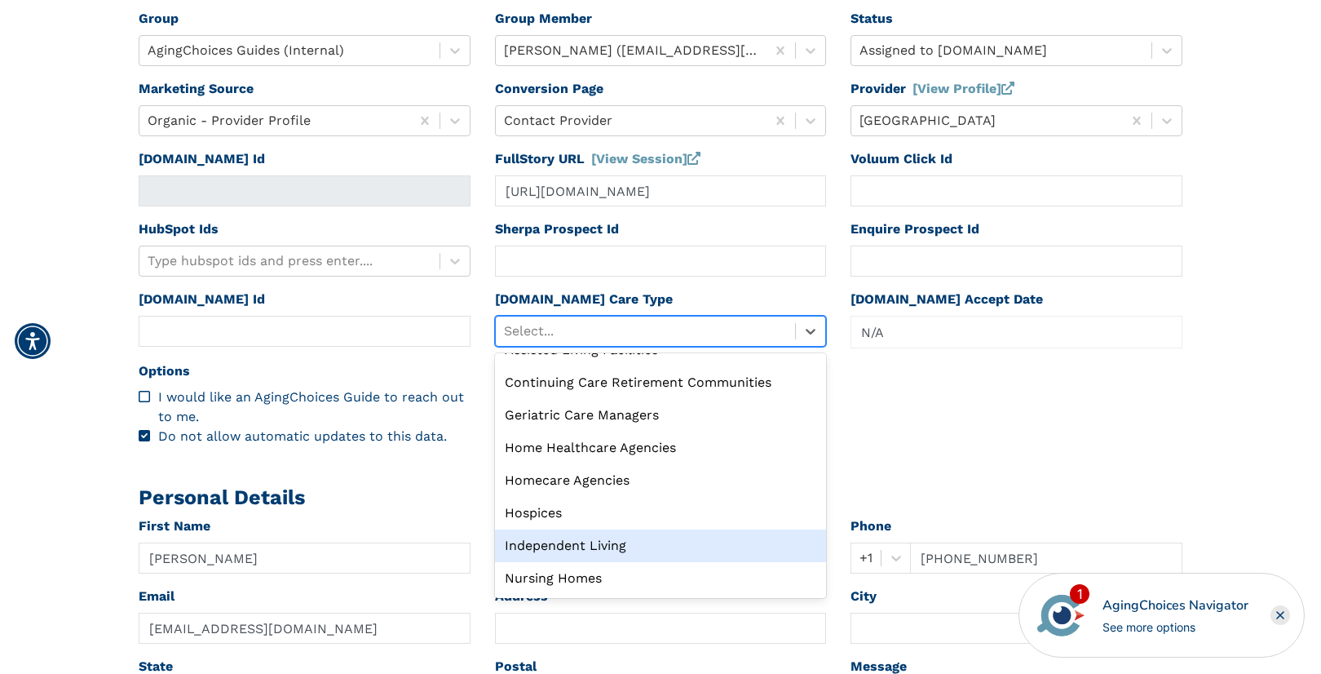
click at [597, 542] on div "Independent Living" at bounding box center [661, 545] width 332 height 33
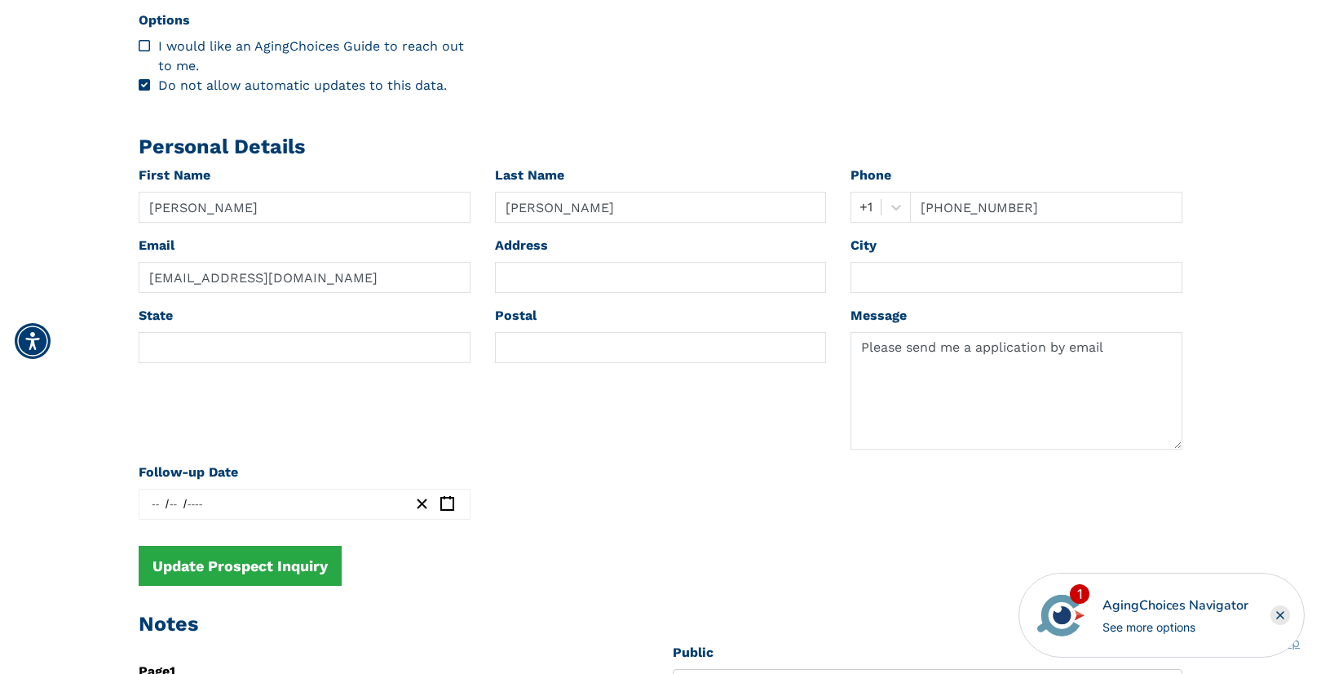
scroll to position [776, 0]
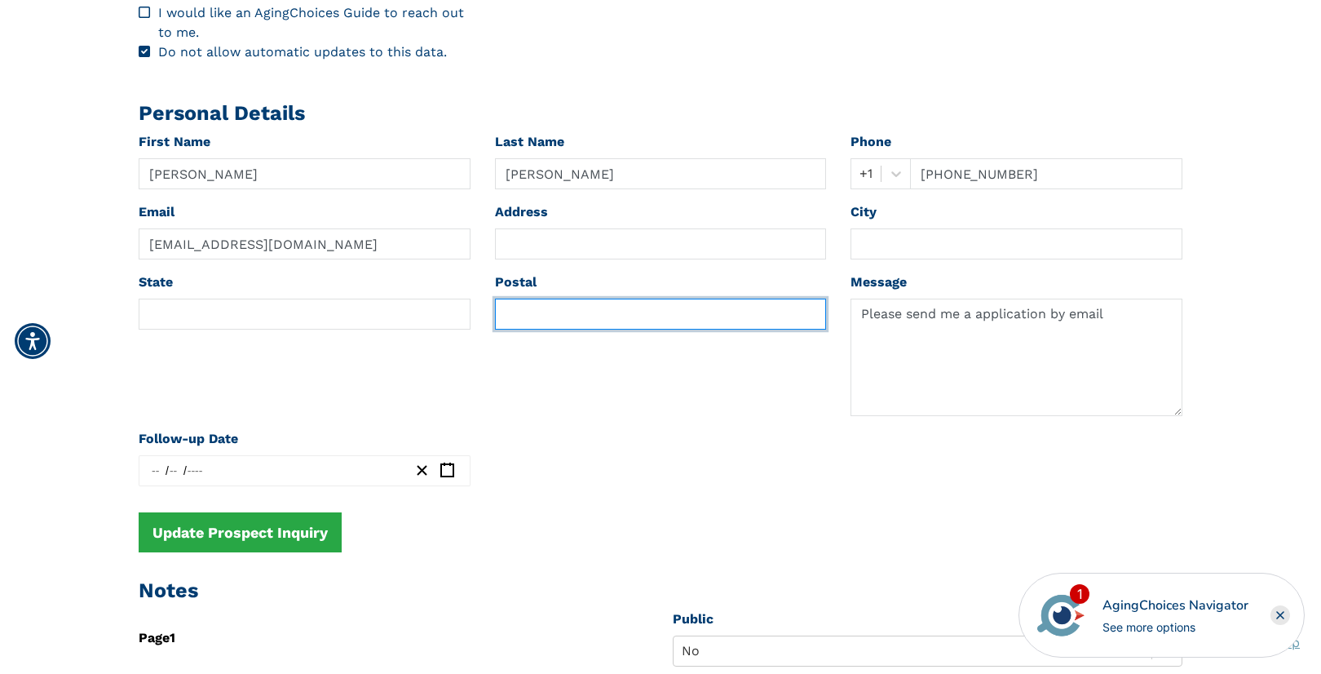
click at [542, 313] on input "text" at bounding box center [661, 314] width 332 height 31
paste input "56265"
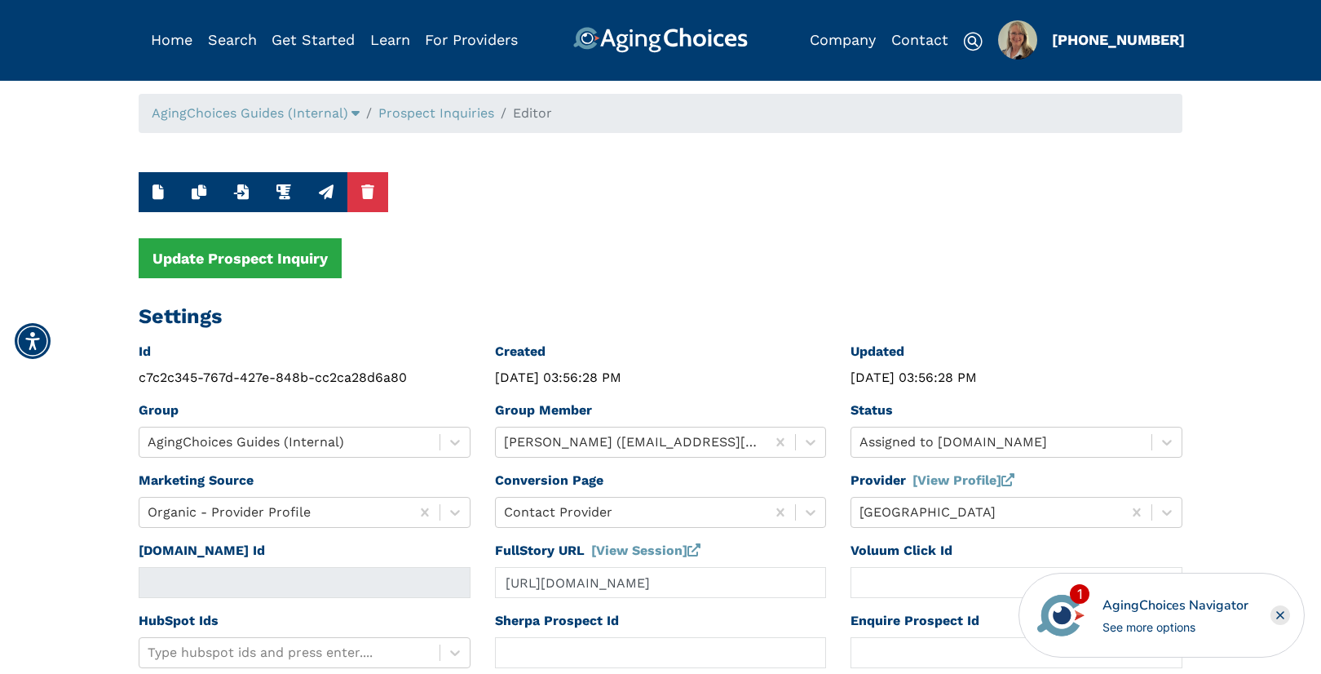
scroll to position [0, 0]
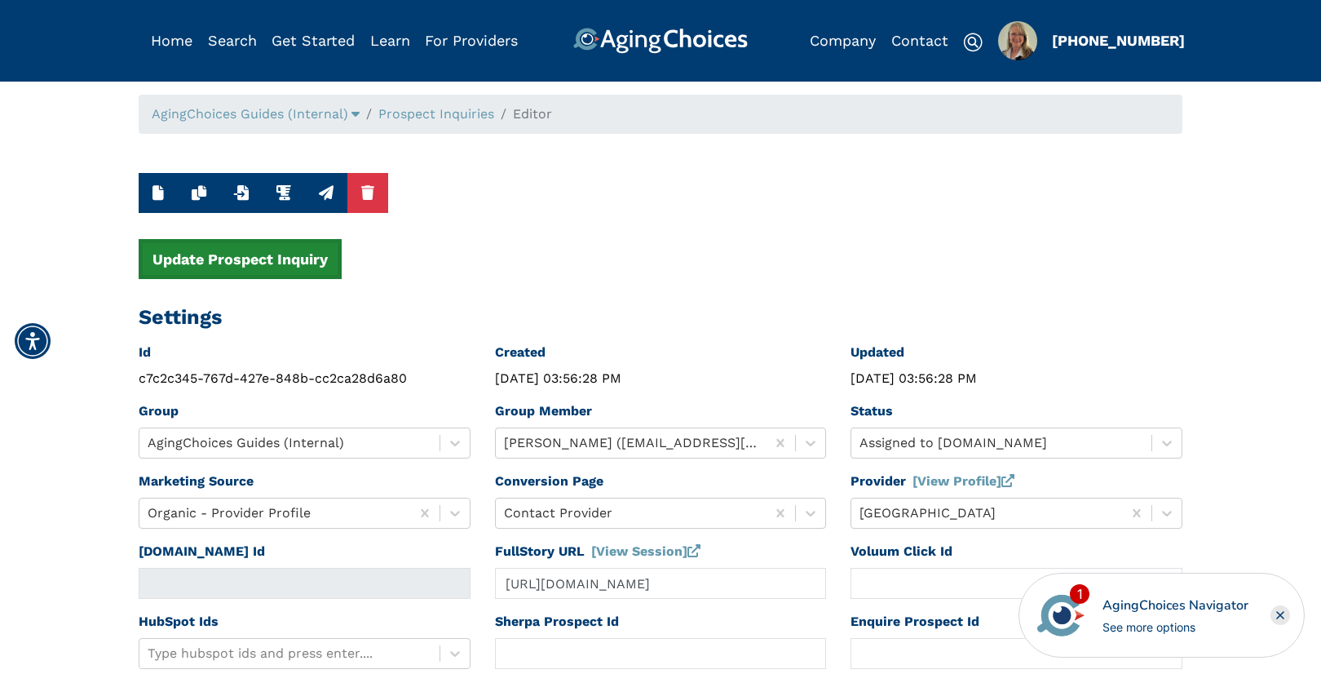
type input "56265"
click at [303, 267] on button "Update Prospect Inquiry" at bounding box center [240, 259] width 203 height 40
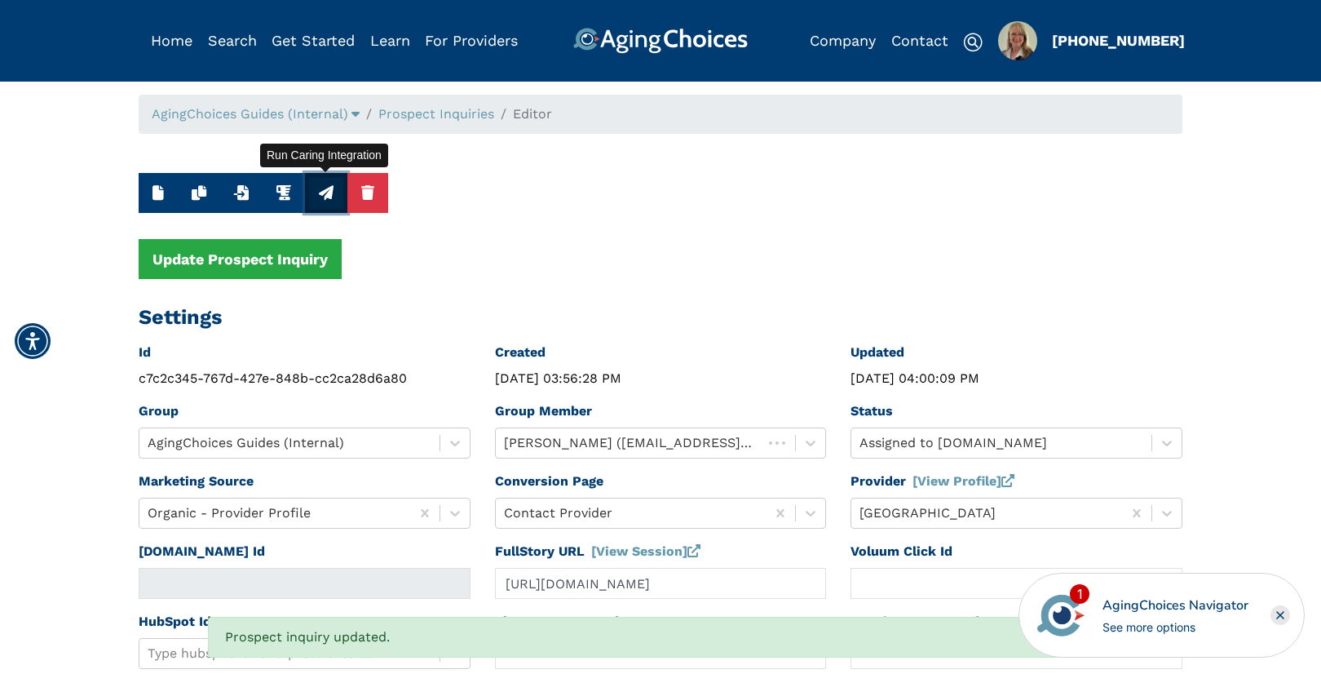
click at [325, 190] on icon "button" at bounding box center [326, 192] width 15 height 15
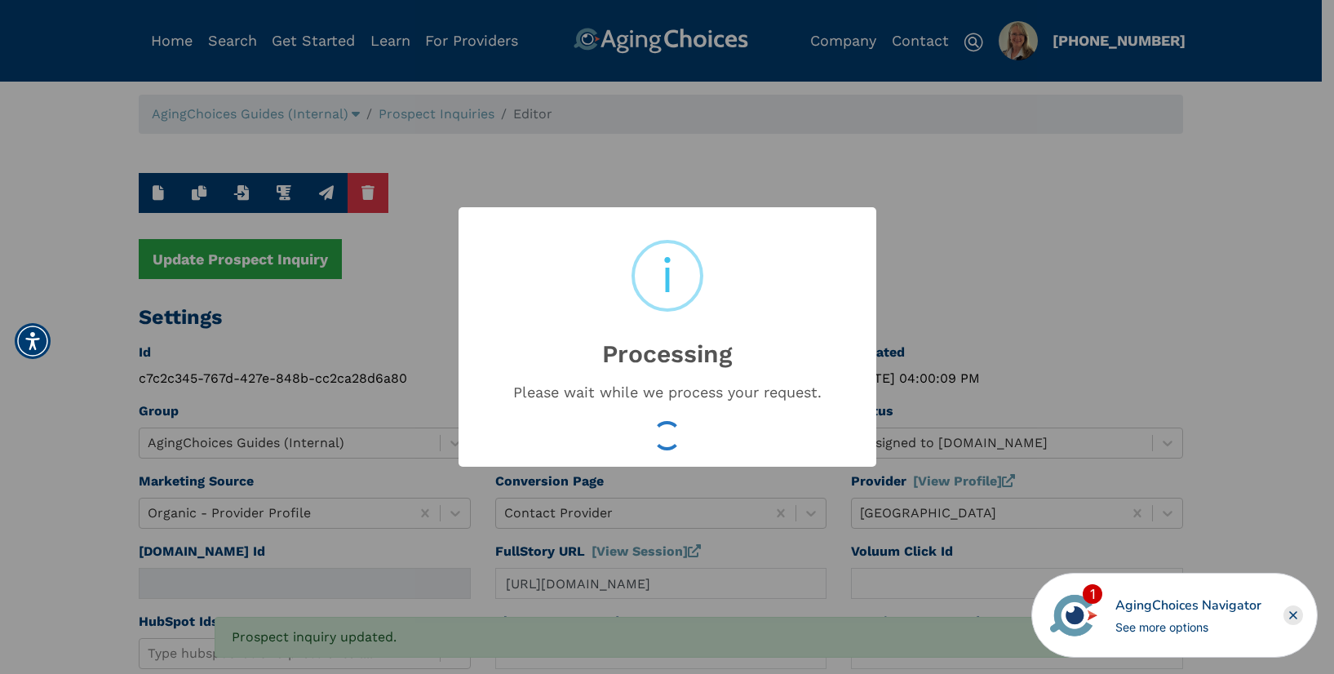
type input "16529607"
type input "[DATE] 04:00:12 PM"
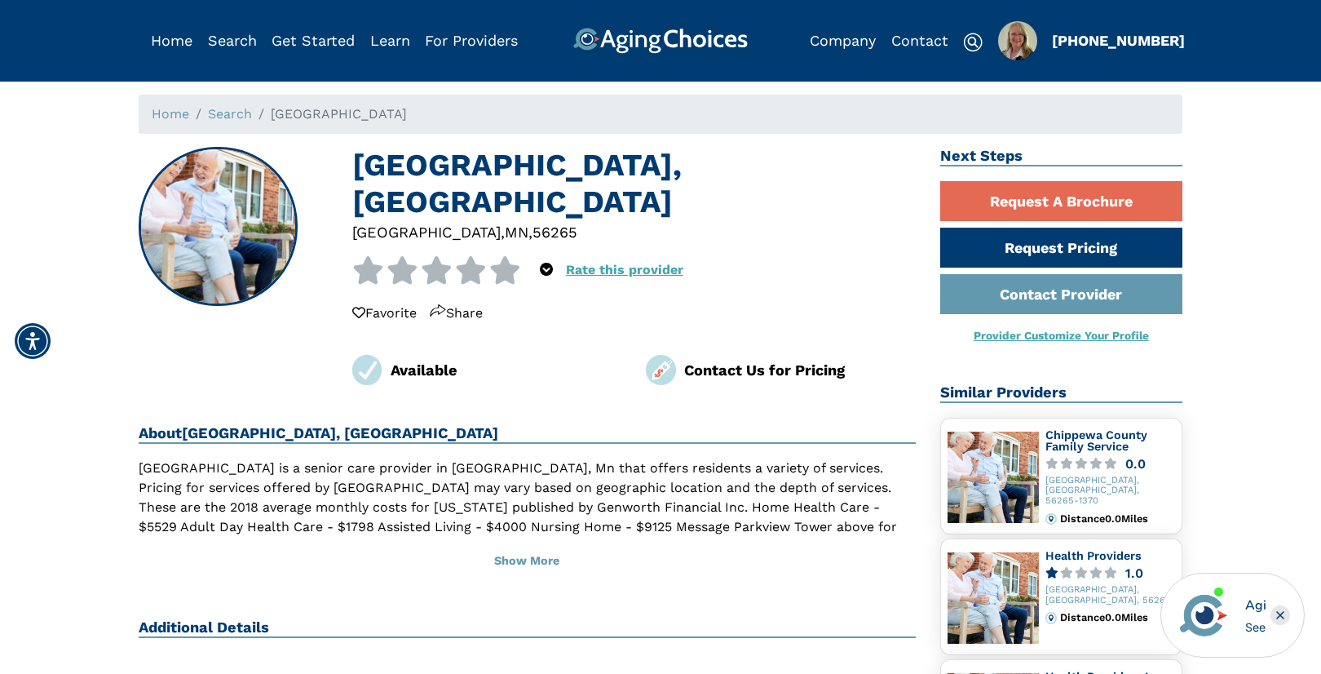
click at [533, 221] on div "56265" at bounding box center [555, 232] width 45 height 22
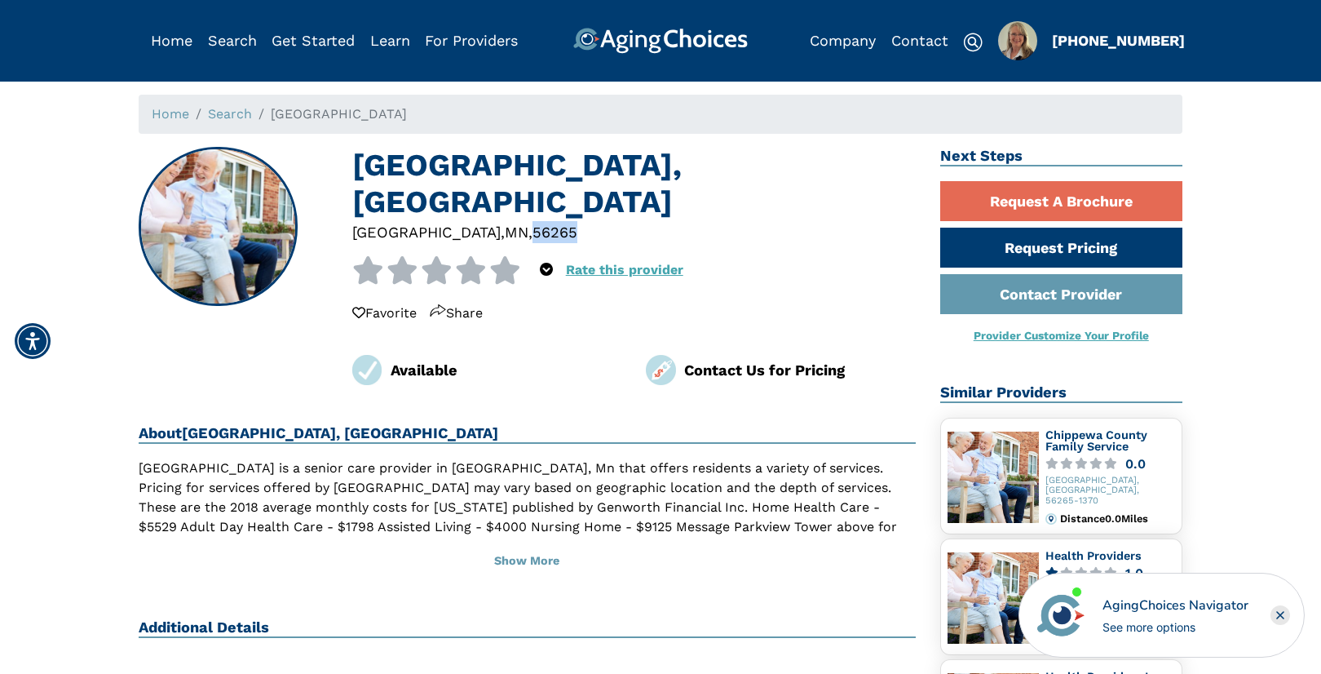
copy div "56265"
